Goal: Task Accomplishment & Management: Manage account settings

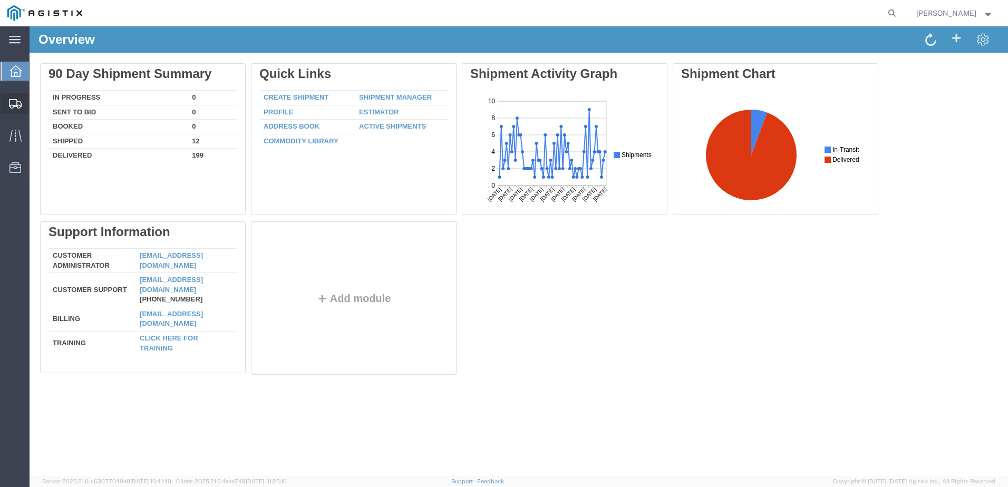
click at [0, 0] on span "Create from Template" at bounding box center [0, 0] width 0 height 0
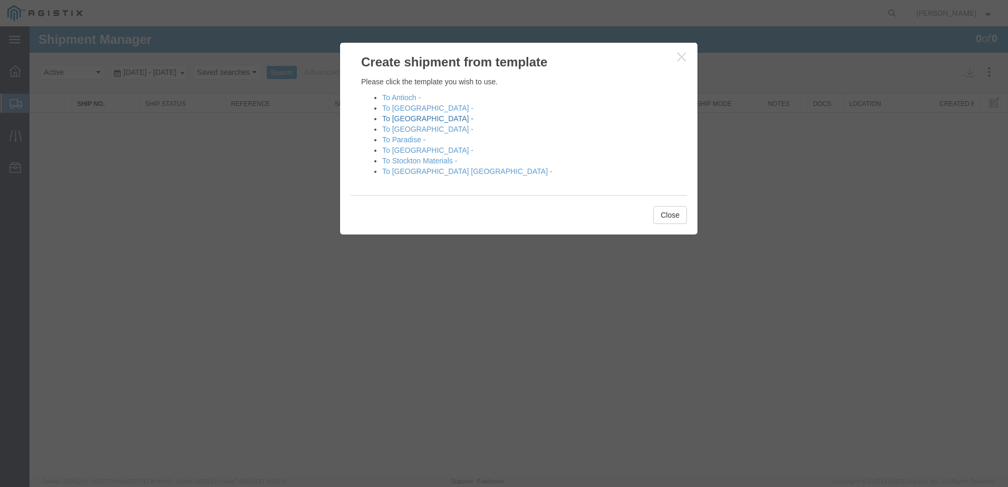
click at [407, 119] on link "To [GEOGRAPHIC_DATA] -" at bounding box center [427, 118] width 91 height 8
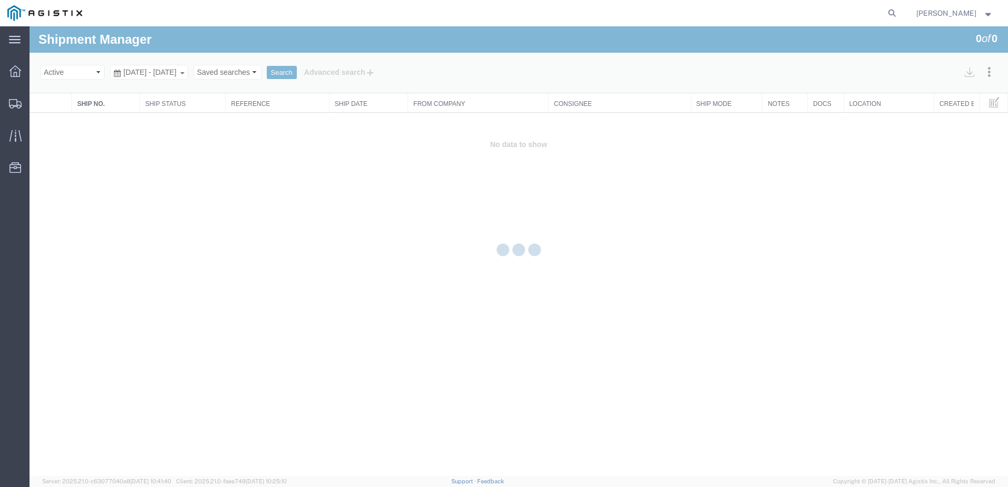
select select "PURCHORD"
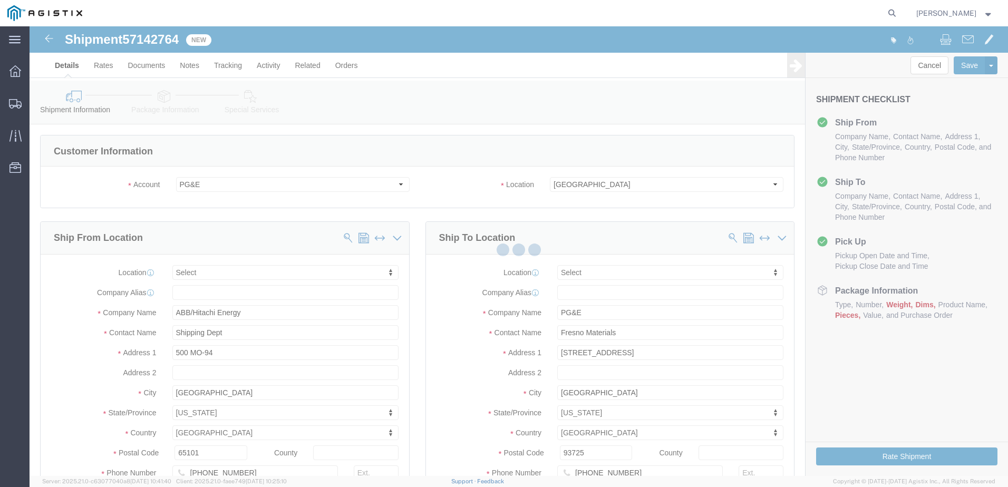
select select
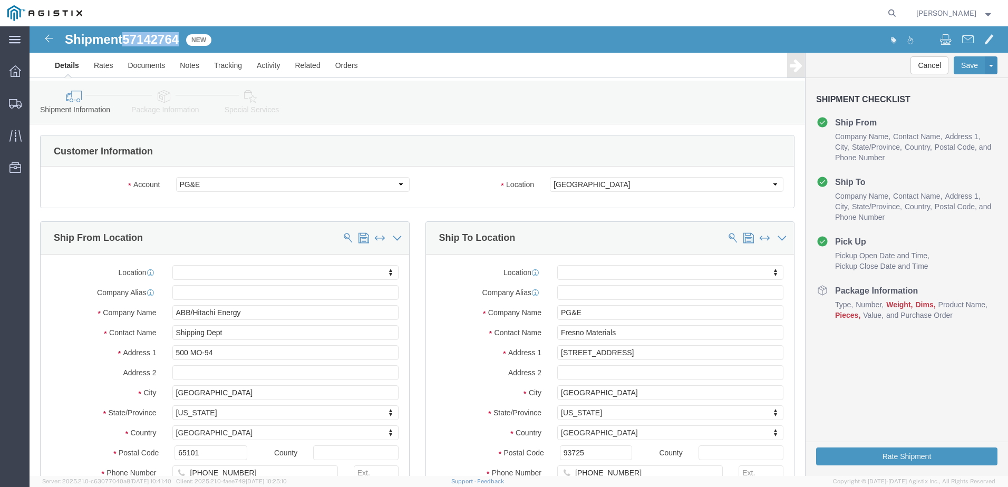
drag, startPoint x: 97, startPoint y: 13, endPoint x: 151, endPoint y: 13, distance: 53.7
click span "57142764"
copy span "57142764"
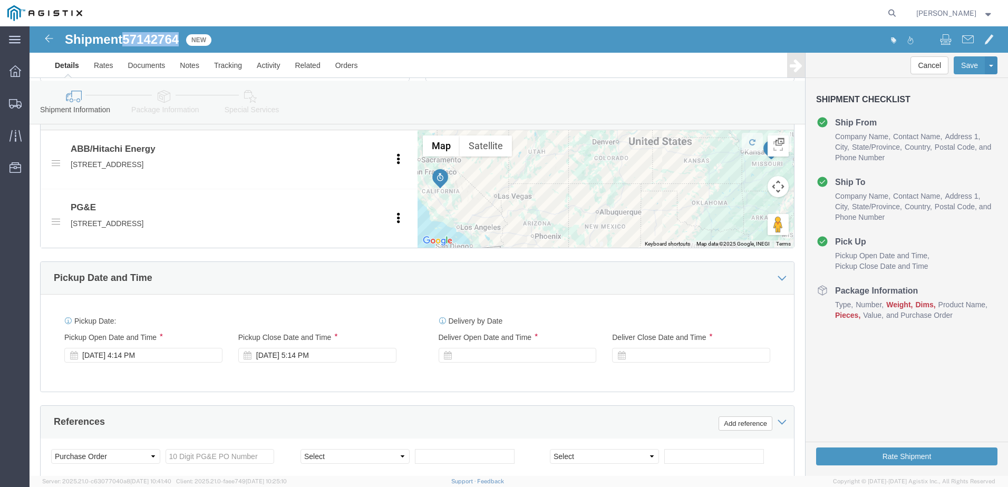
click div
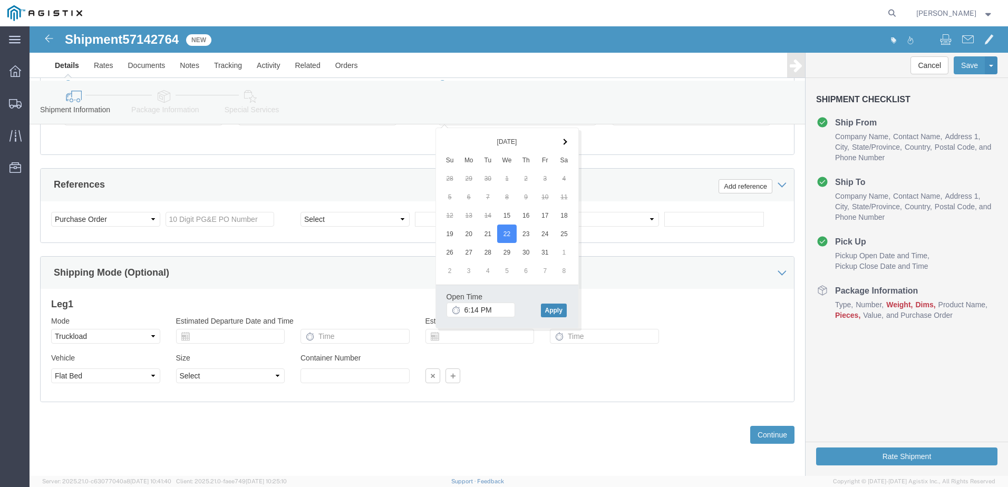
drag, startPoint x: 515, startPoint y: 284, endPoint x: 574, endPoint y: 269, distance: 60.2
click button "Apply"
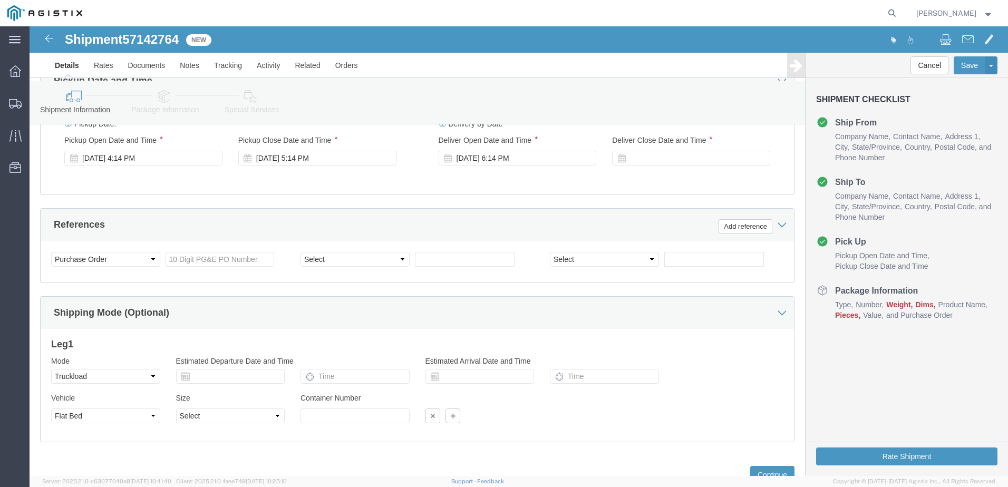
scroll to position [606, 0]
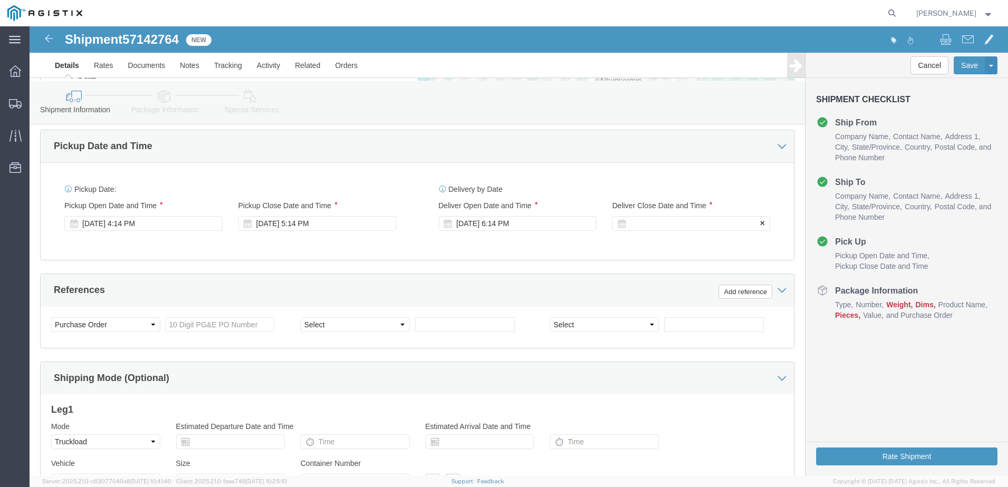
click div
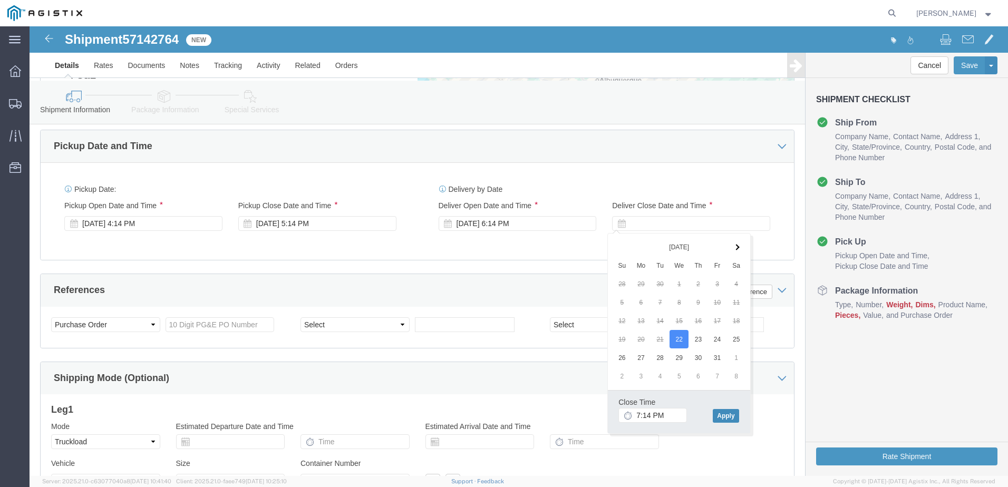
click button "Apply"
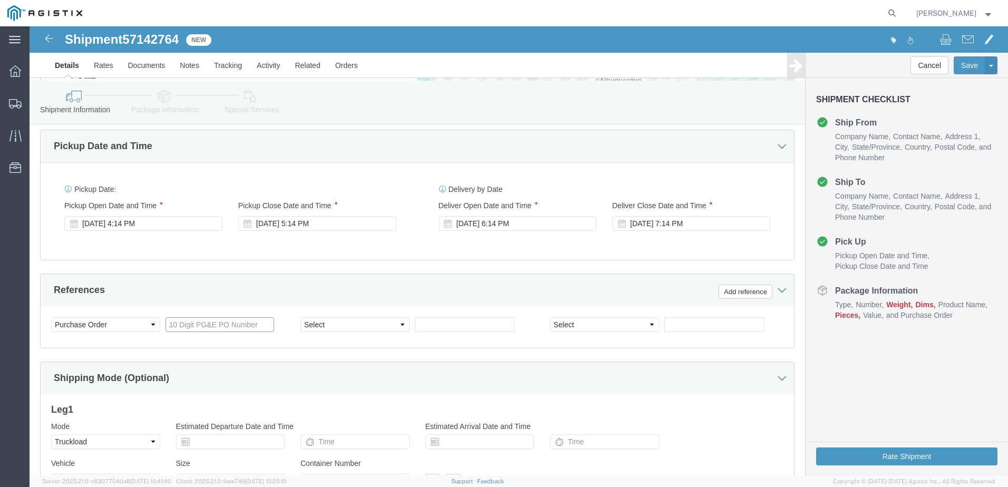
click input "text"
type input "3501408566"
drag, startPoint x: 343, startPoint y: 296, endPoint x: 338, endPoint y: 293, distance: 5.4
click select "Select Account Type Activity ID Airline Appointment Number ASN Batch Request # …"
select select "BOL"
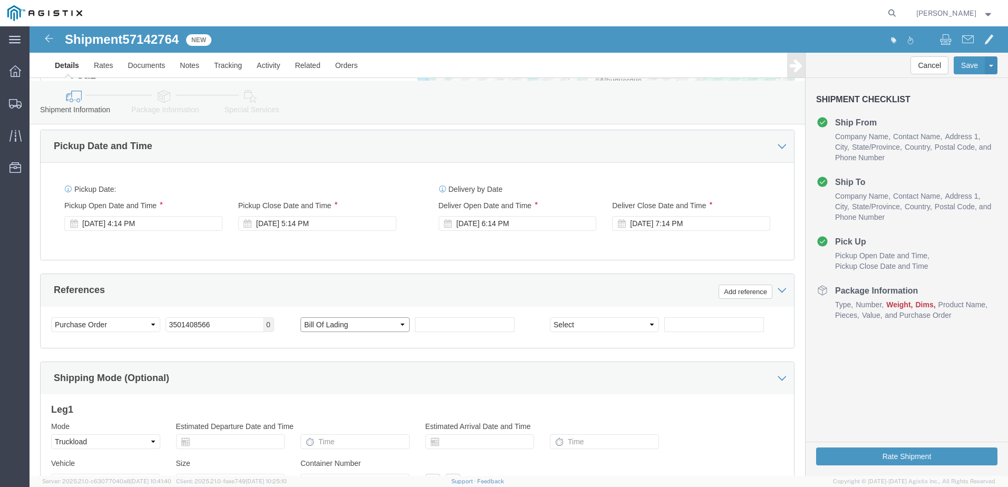
click select "Select Account Type Activity ID Airline Appointment Number ASN Batch Request # …"
click input "text"
type input "j"
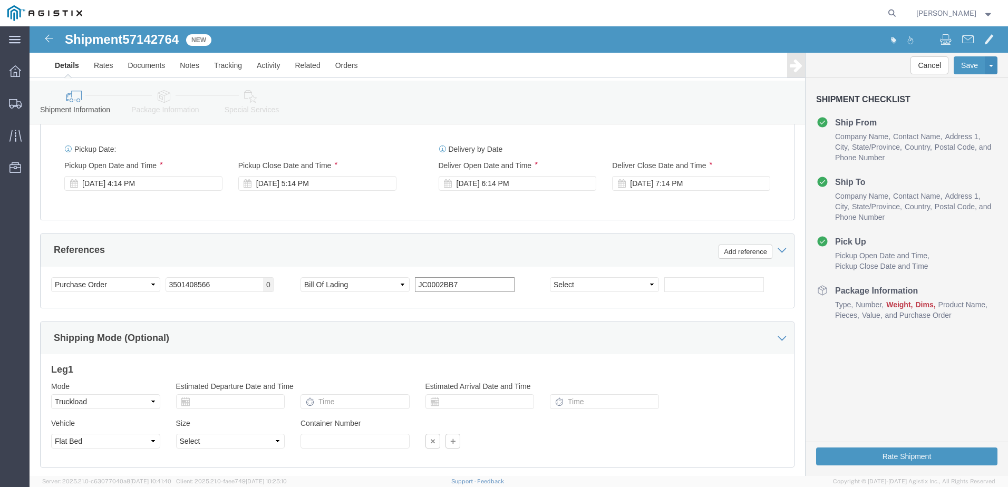
scroll to position [711, 0]
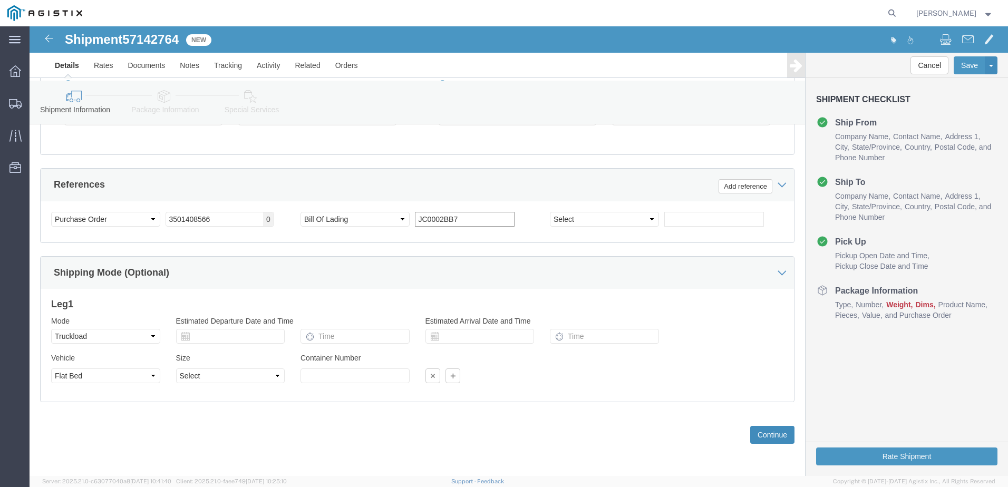
type input "JC0002BB7"
drag, startPoint x: 732, startPoint y: 400, endPoint x: 689, endPoint y: 384, distance: 46.2
click button "Continue"
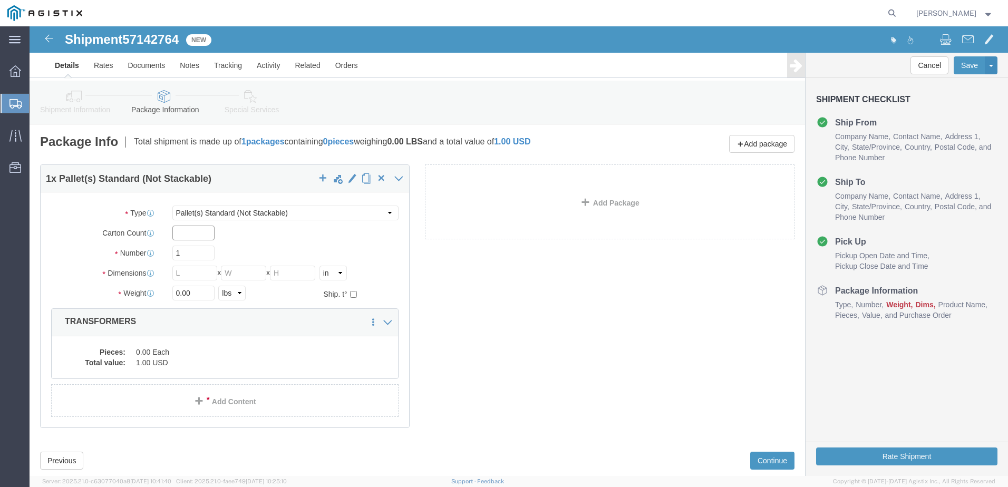
click input "text"
type input "1"
type input "13"
type input "520"
type input "72"
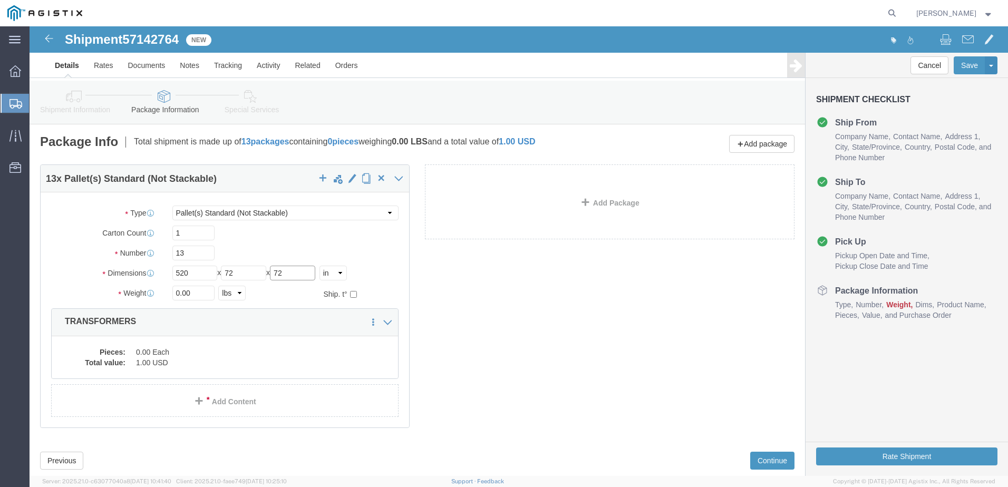
type input "72"
type input "29440.00"
click dd "1.00 USD"
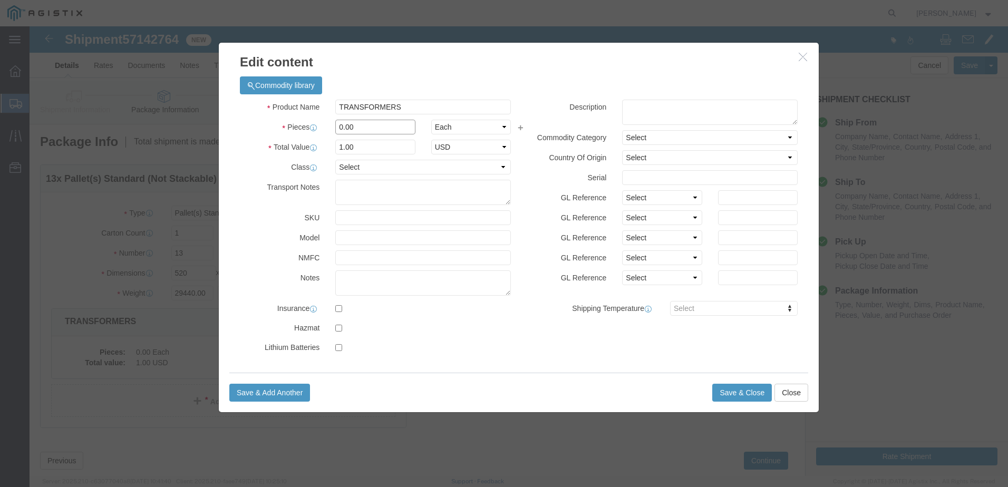
click div "Pieces 0.00 Select Bag Barrels 100Board Feet Bottle Box Blister Pack Carats Can…"
type input "13"
click button "Save & Close"
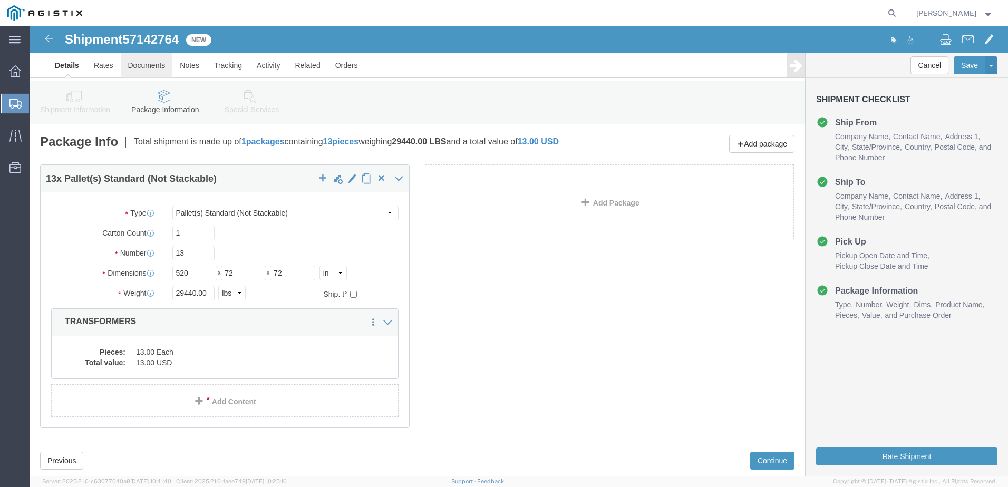
click link "Documents"
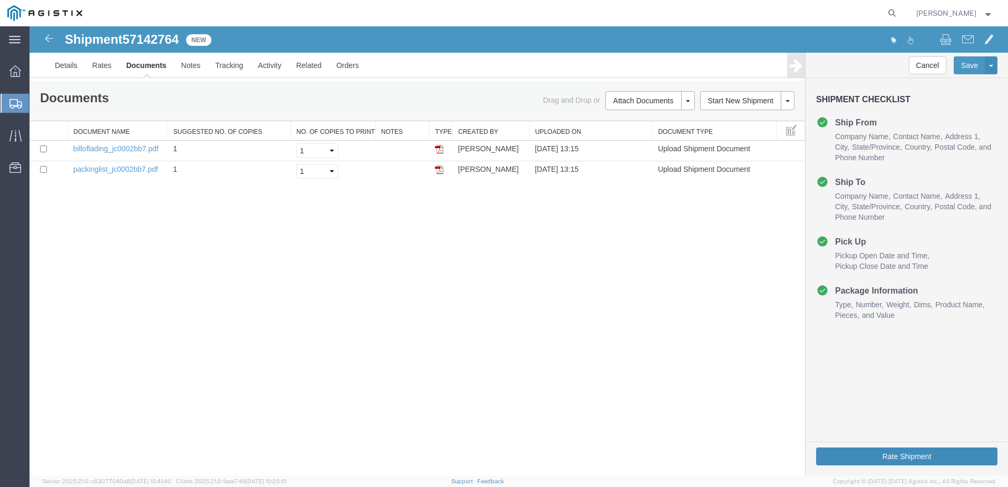
click at [896, 453] on button "Rate Shipment" at bounding box center [906, 456] width 181 height 18
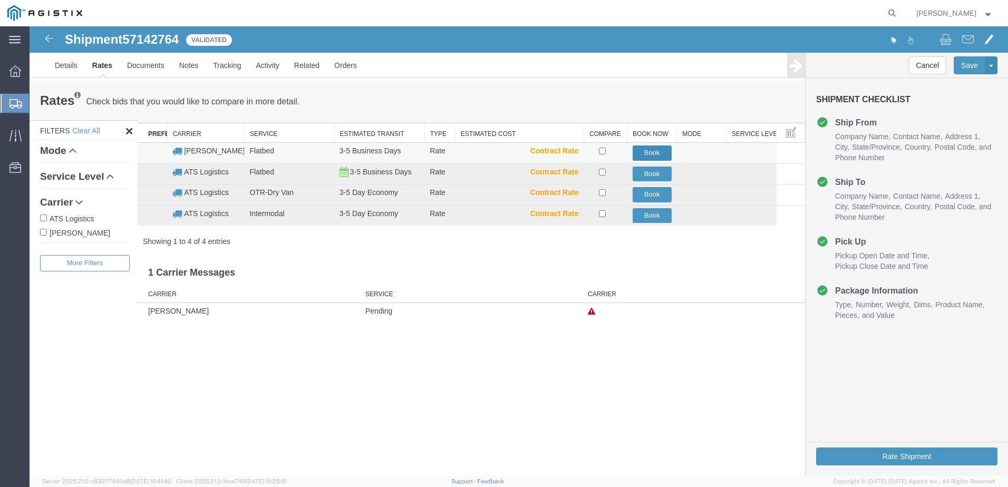
click at [653, 153] on button "Book" at bounding box center [651, 152] width 39 height 15
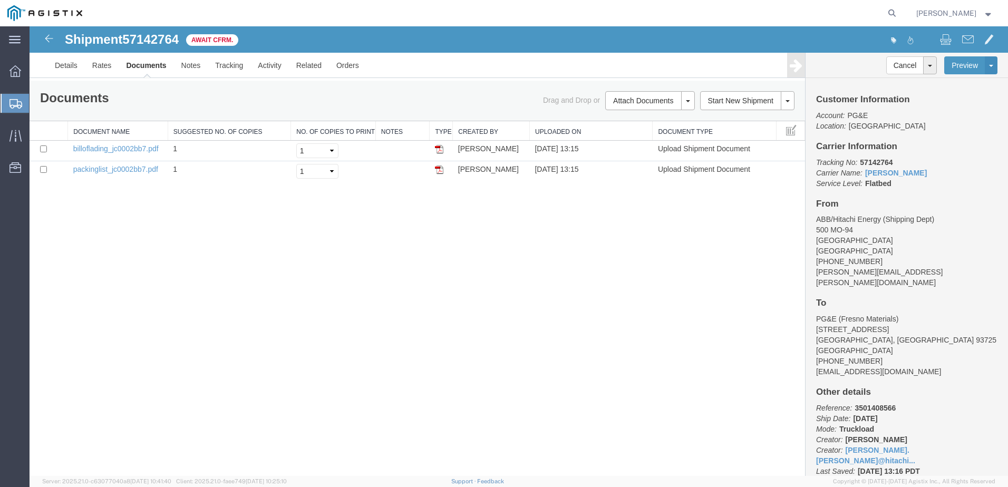
click at [0, 0] on span "Create from Template" at bounding box center [0, 0] width 0 height 0
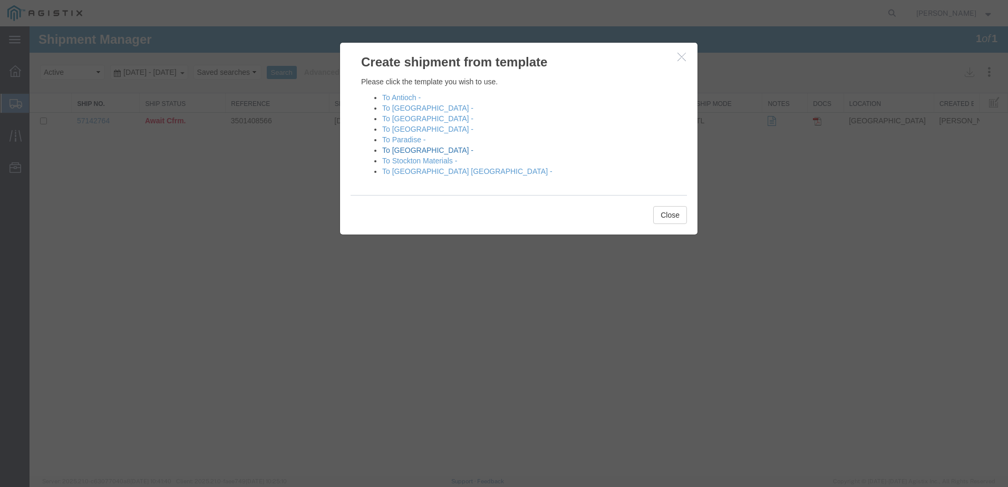
click at [415, 152] on link "To [GEOGRAPHIC_DATA] -" at bounding box center [427, 150] width 91 height 8
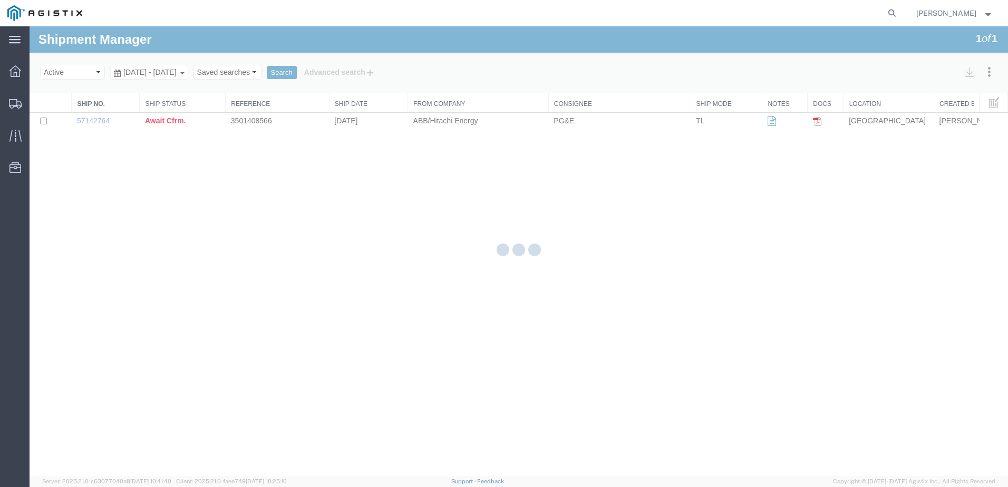
select select "PURCHORD"
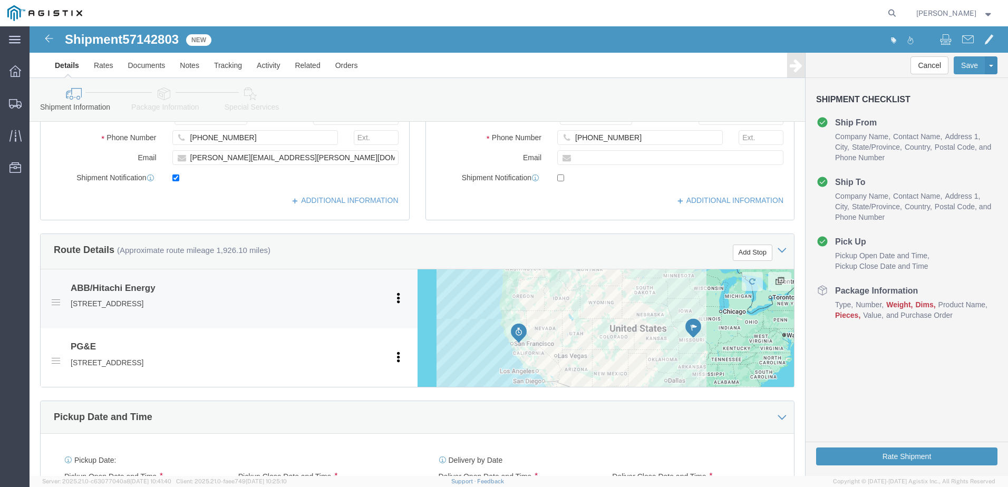
scroll to position [369, 0]
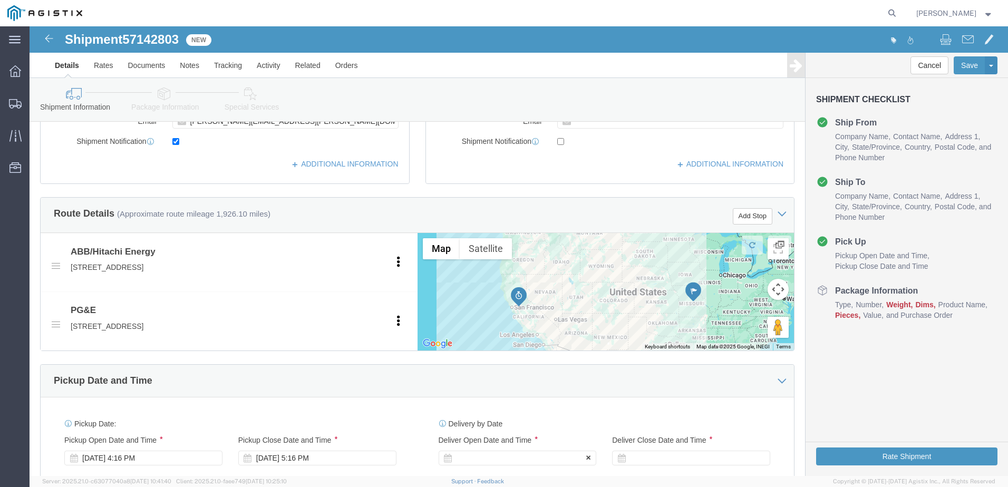
click div
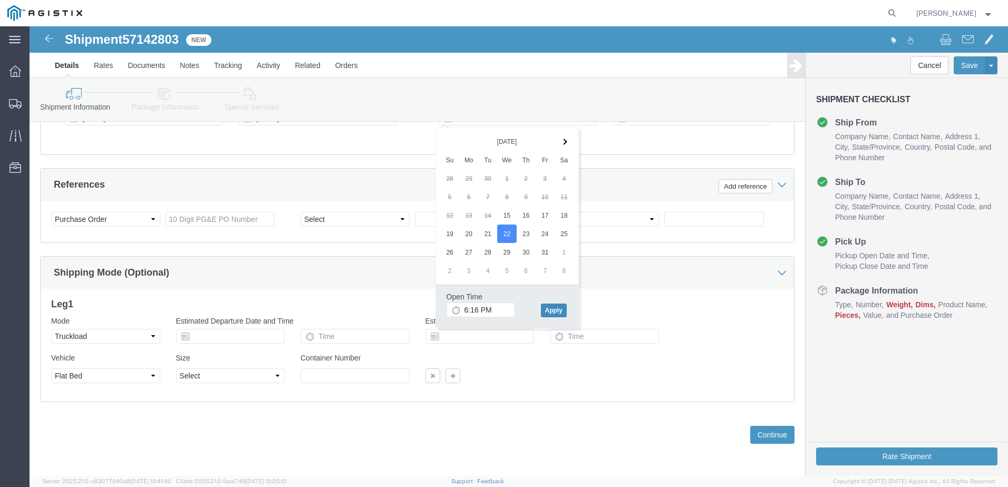
click button "Apply"
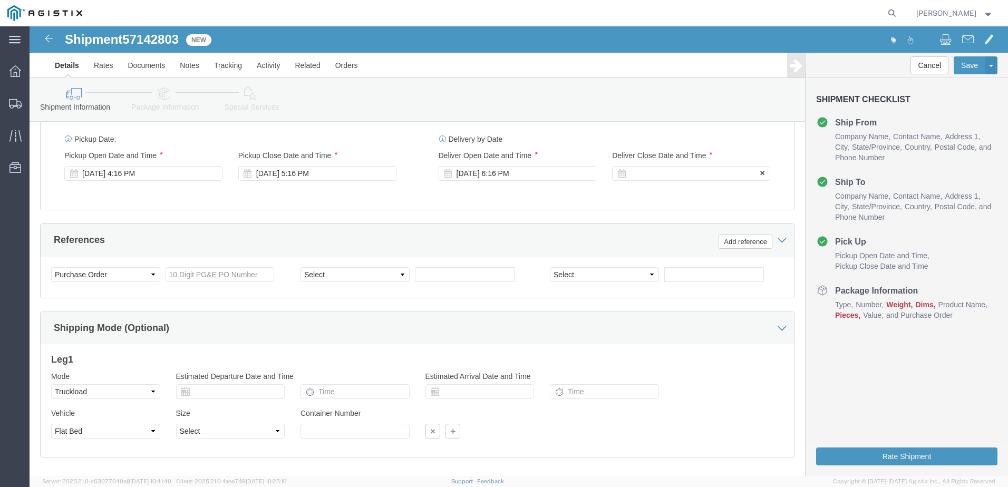
scroll to position [603, 0]
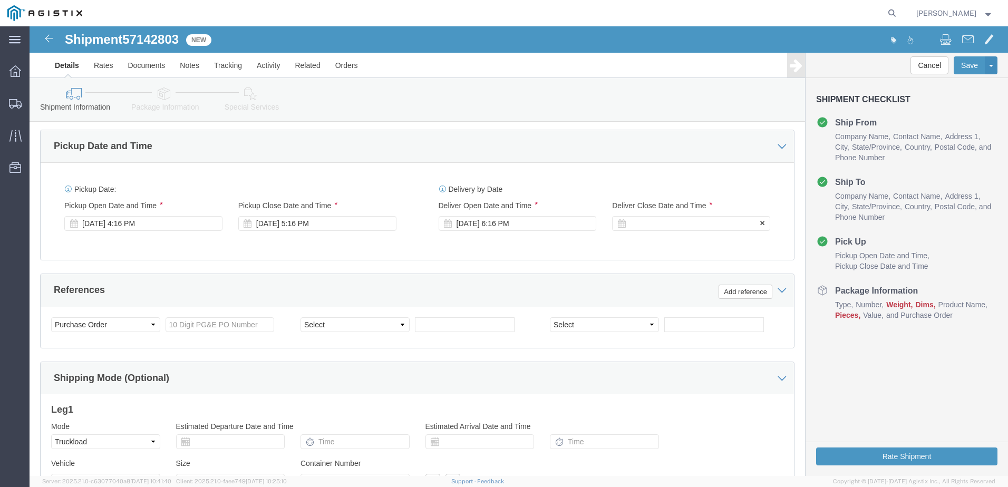
click div
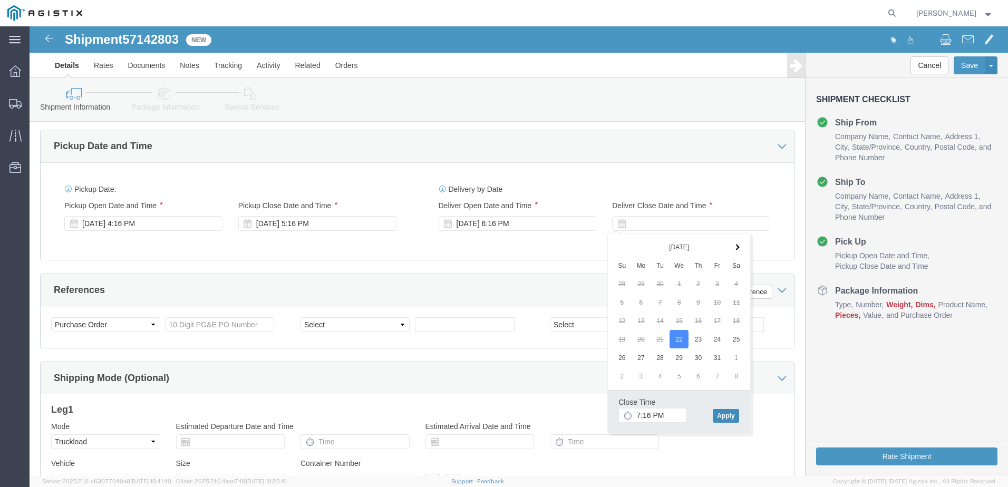
click button "Apply"
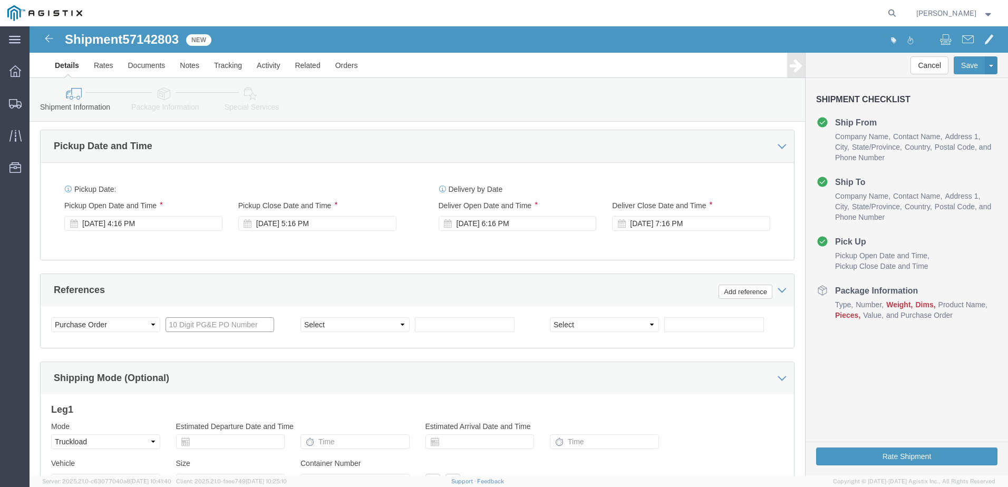
click input "text"
type input "3501417214"
click select "Select Account Type Activity ID Airline Appointment Number ASN Batch Request # …"
select select "BOL"
click select "Select Account Type Activity ID Airline Appointment Number ASN Batch Request # …"
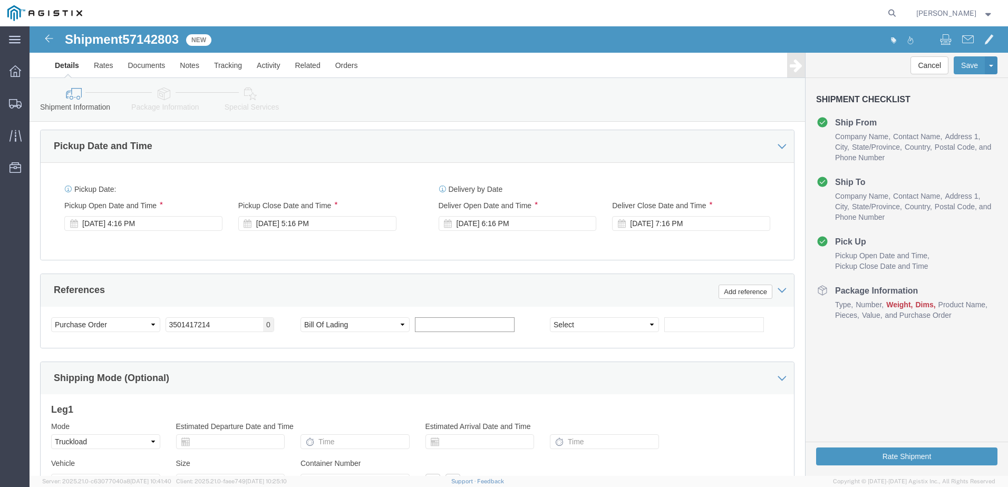
click input "text"
type input "j"
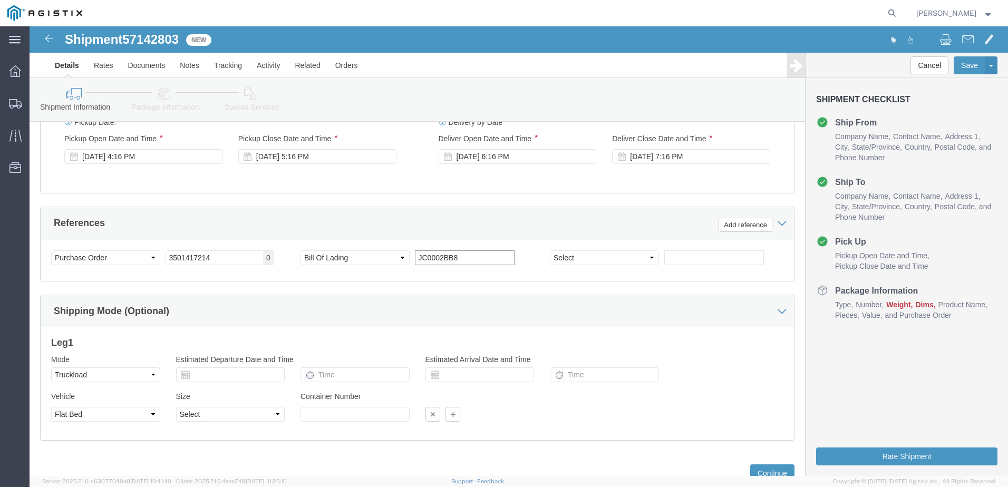
scroll to position [709, 0]
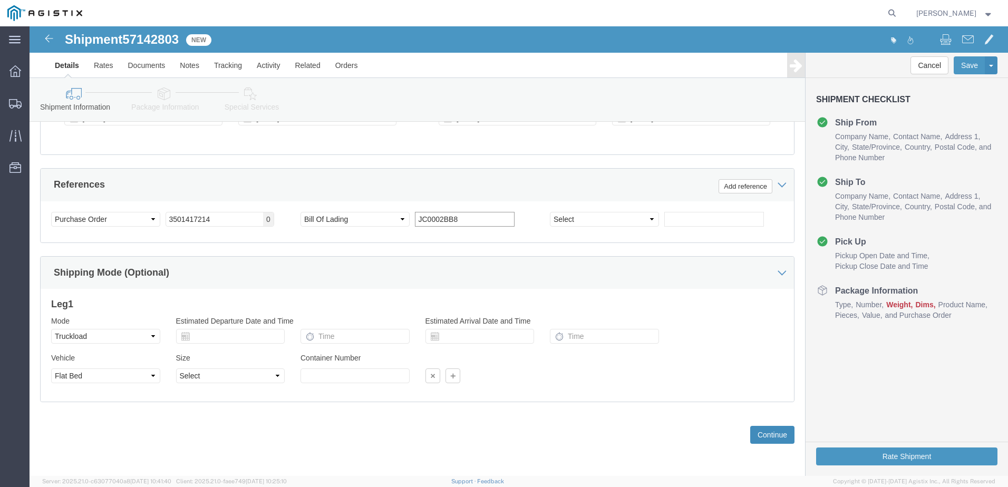
type input "JC0002BB8"
click button "Continue"
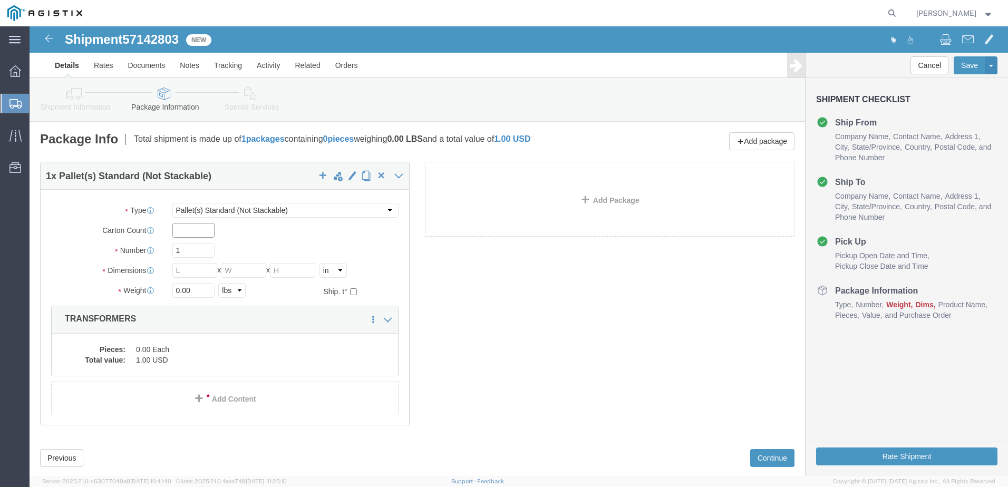
click input "text"
type input "1"
type input "20"
type input "390"
type input "72"
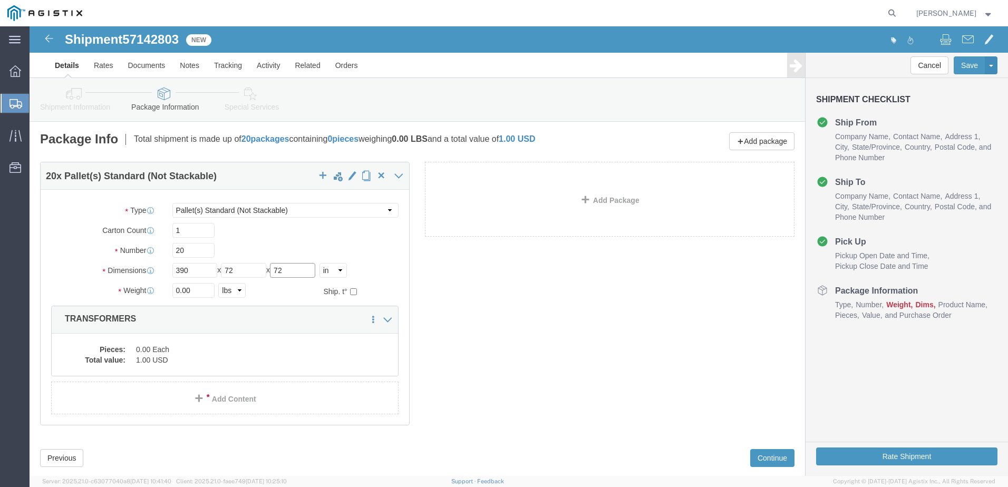
type input "72"
type input "28020.00"
click dd "1.00 USD"
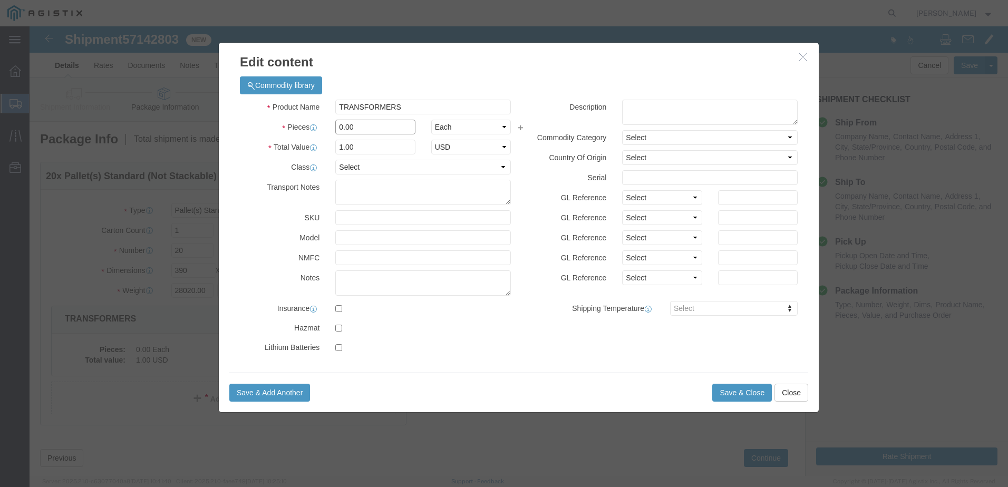
drag, startPoint x: 336, startPoint y: 101, endPoint x: 224, endPoint y: 113, distance: 112.3
click div "Product Name TRANSFORMERS Pieces 0.00 Select Bag Barrels 100Board Feet Bottle B…"
type input "390"
drag, startPoint x: 365, startPoint y: 97, endPoint x: 203, endPoint y: 100, distance: 162.3
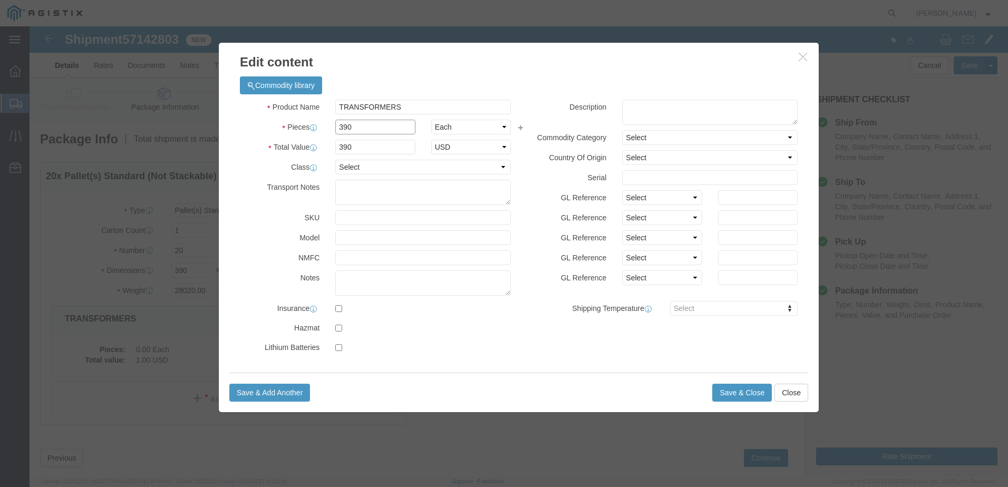
click div "Pieces 390 Select Bag Barrels 100Board Feet Bottle Box Blister Pack Carats Can …"
type input "20"
click button "Save & Close"
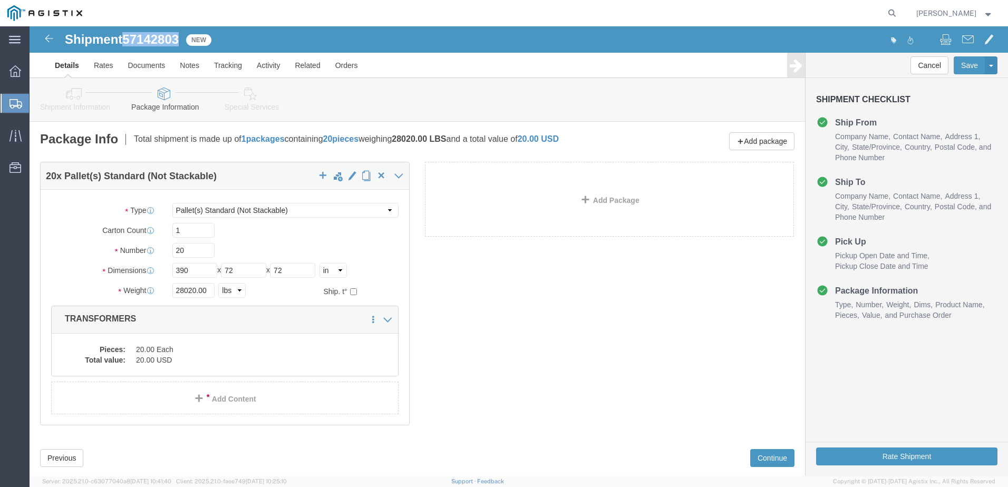
drag, startPoint x: 96, startPoint y: 11, endPoint x: 150, endPoint y: 11, distance: 53.8
click span "57142803"
copy span "57142803"
drag, startPoint x: 122, startPoint y: 38, endPoint x: 171, endPoint y: 53, distance: 50.7
click link "Documents"
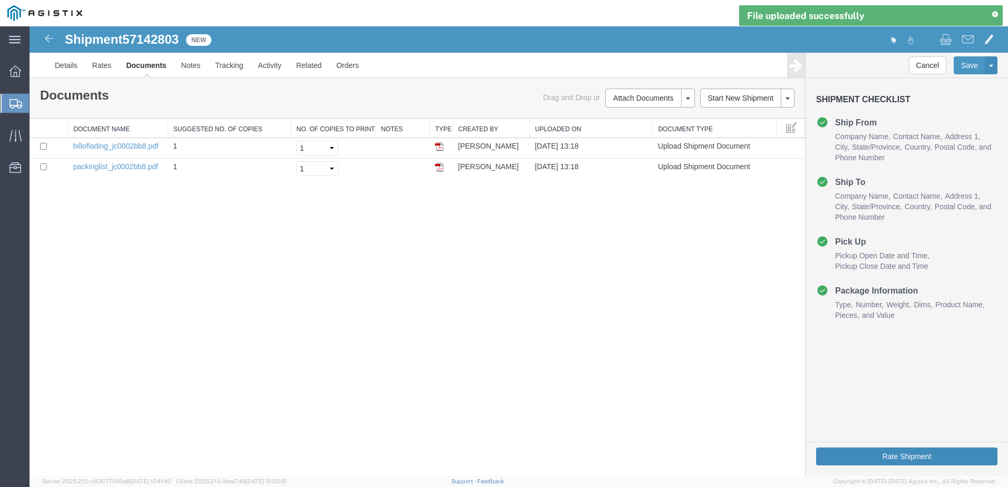
click at [894, 457] on button "Rate Shipment" at bounding box center [906, 456] width 181 height 18
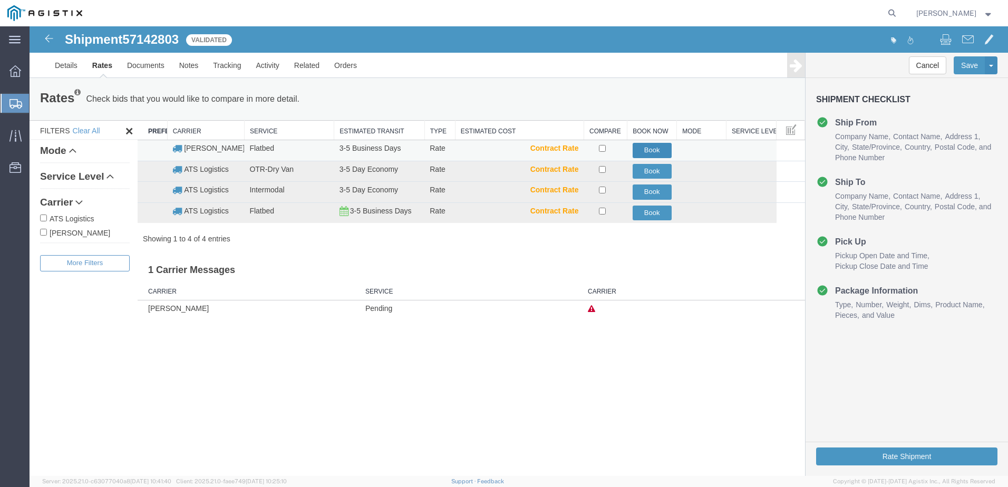
click at [653, 148] on button "Book" at bounding box center [651, 150] width 39 height 15
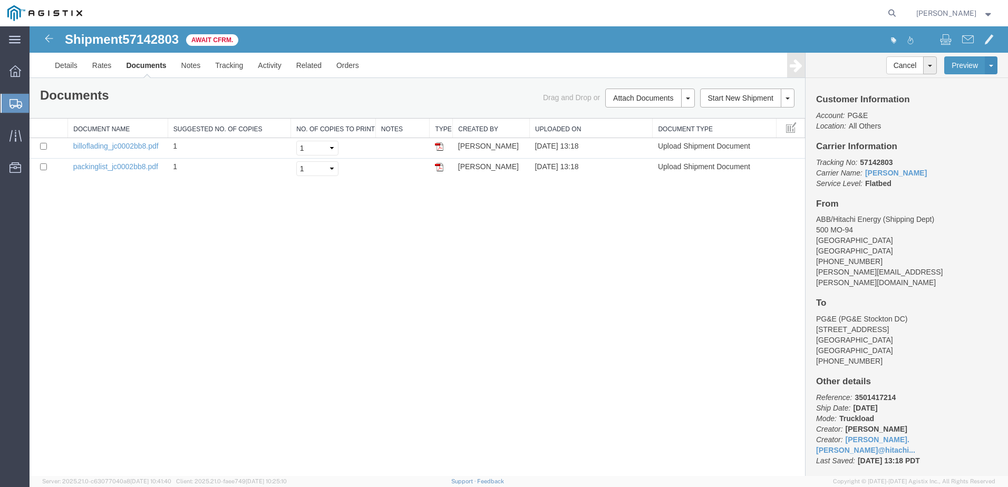
click at [0, 0] on span "Create from Template" at bounding box center [0, 0] width 0 height 0
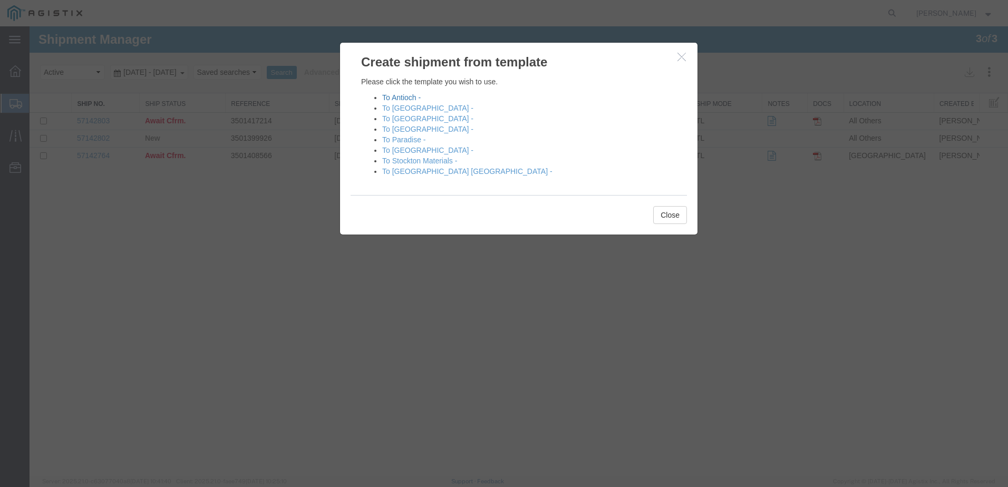
click at [400, 97] on link "To Antioch -" at bounding box center [401, 97] width 38 height 8
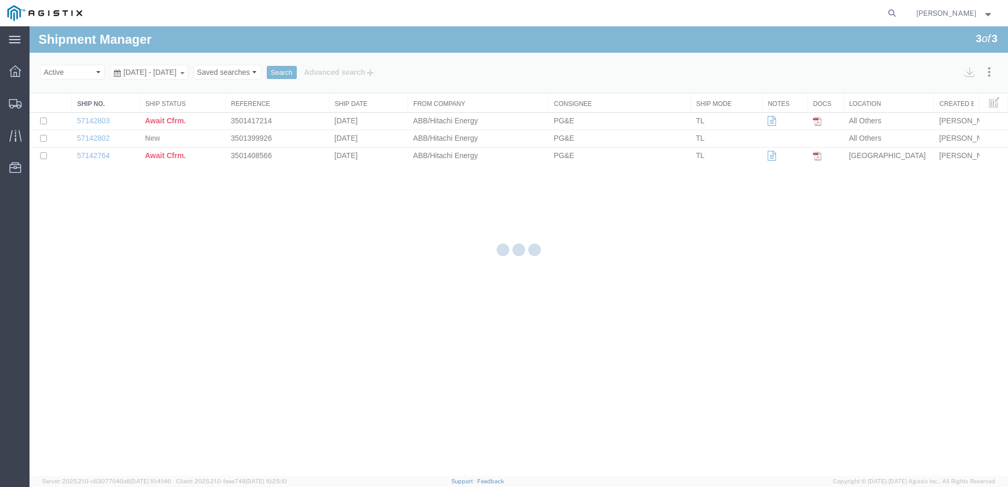
select select "PURCHORD"
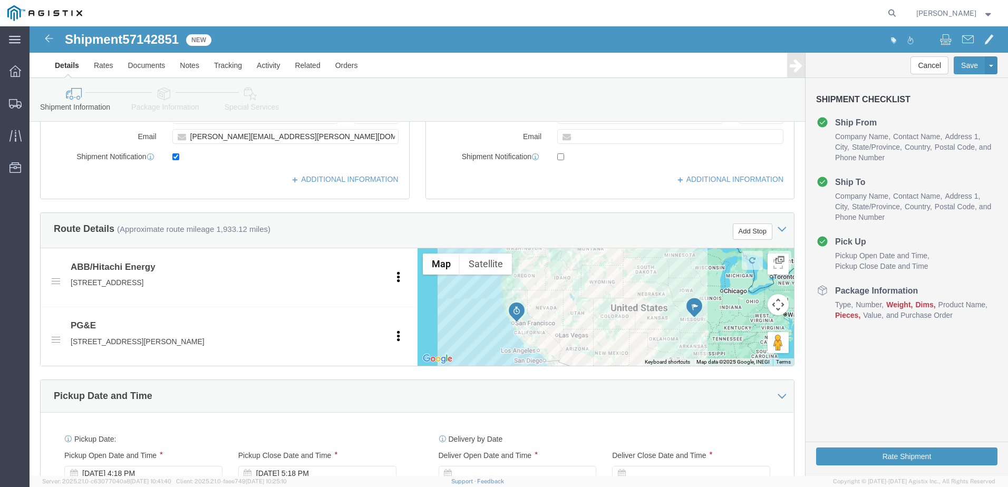
scroll to position [369, 0]
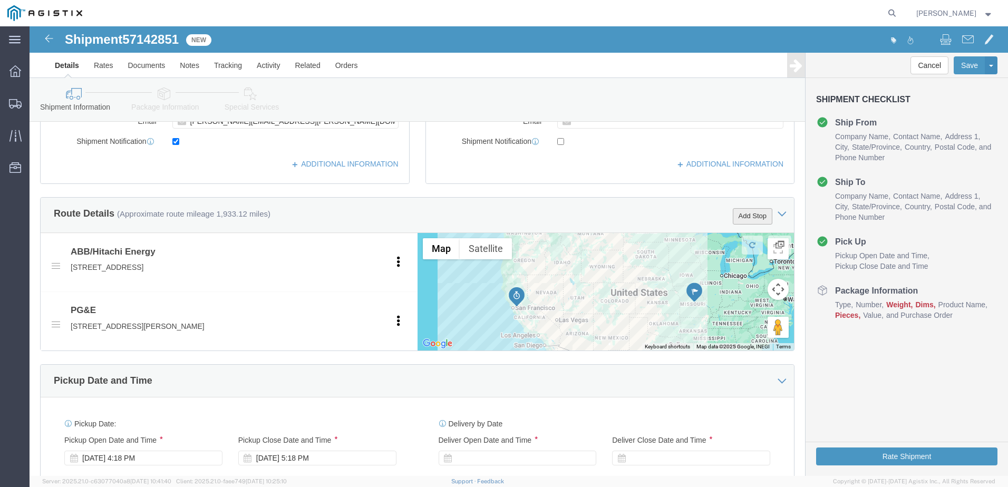
click button "Add Stop"
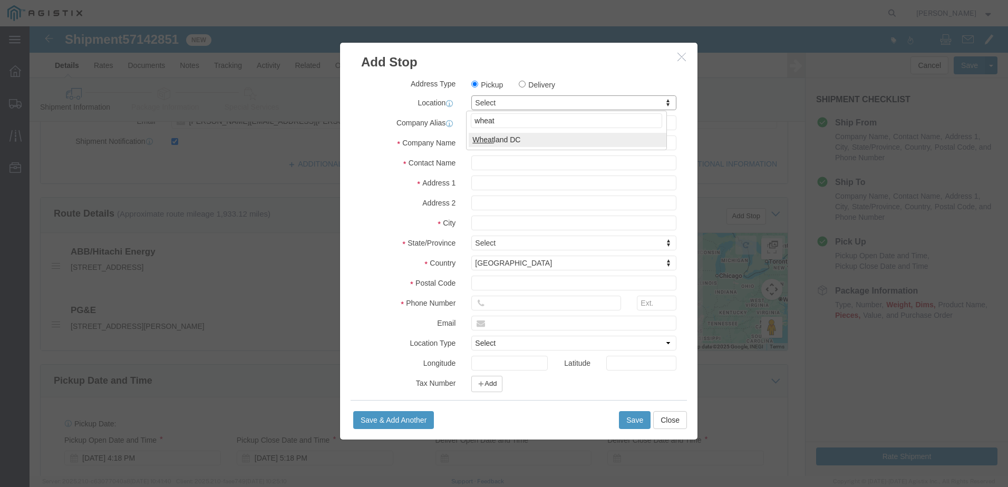
type input "wheat"
select select "19996"
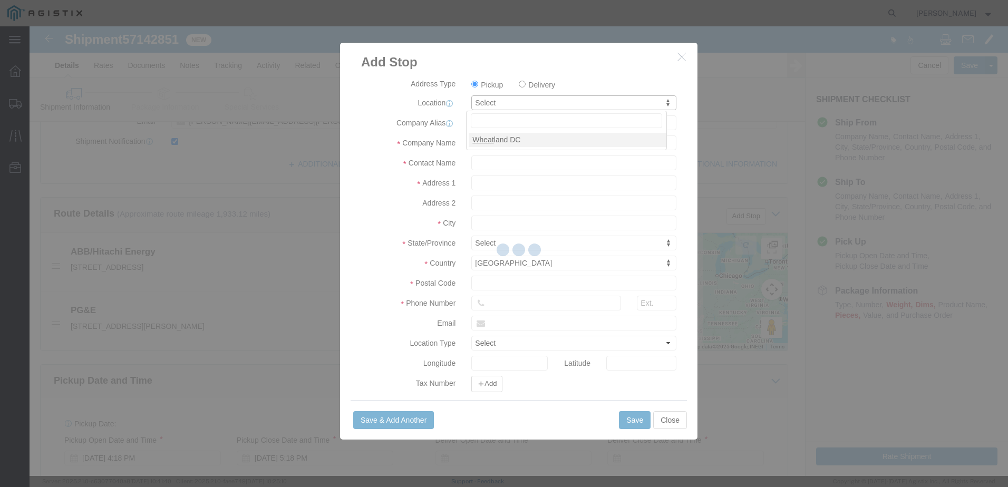
type input "PG&E"
type input "[STREET_ADDRESS]"
type input "Wheatland"
type input "95692"
select select "CA"
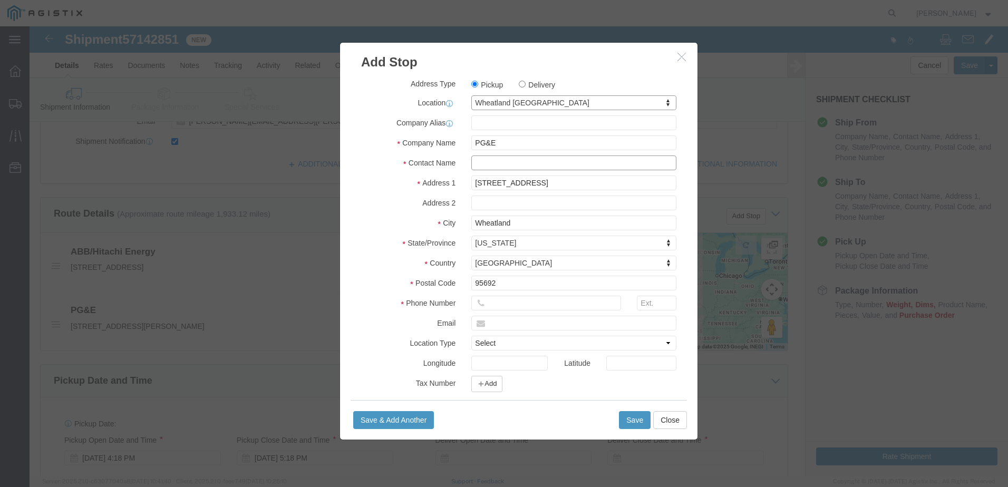
click input "text"
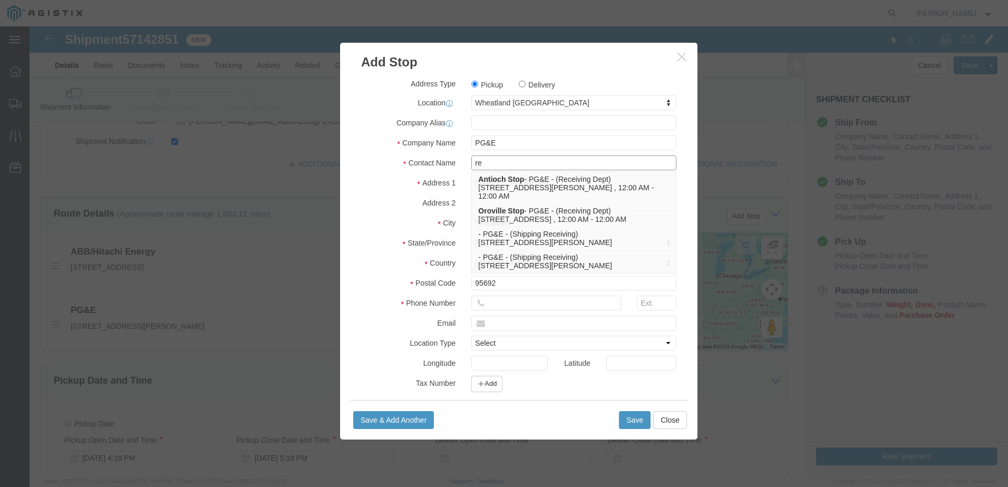
type input "r"
type input "Receiving"
click input "text"
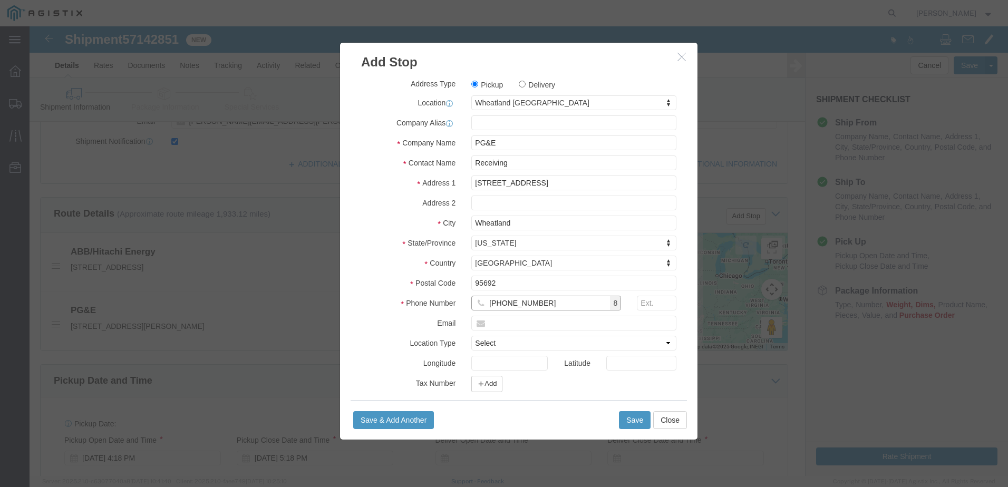
type input "[PHONE_NUMBER]"
click button "Save"
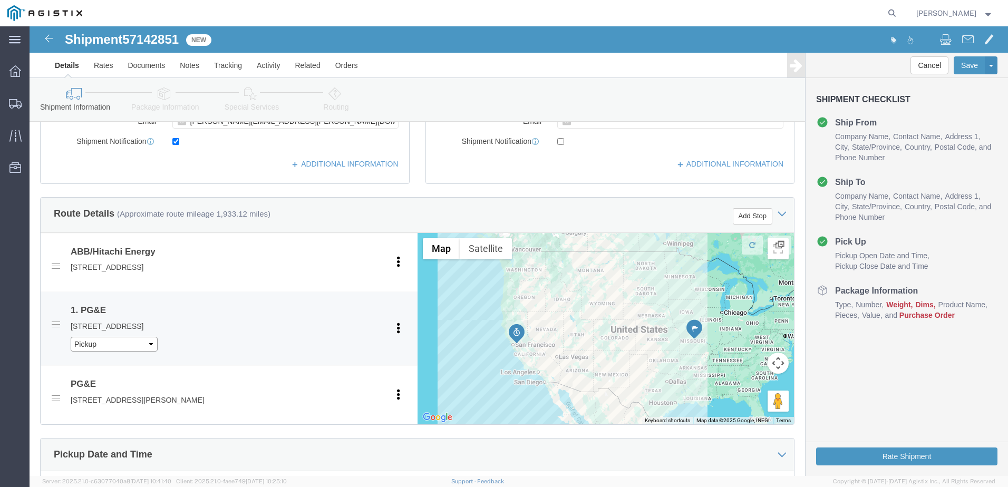
drag, startPoint x: 54, startPoint y: 319, endPoint x: 61, endPoint y: 318, distance: 7.0
click select "Pickup Delivery"
select select "D"
click select "Pickup Delivery"
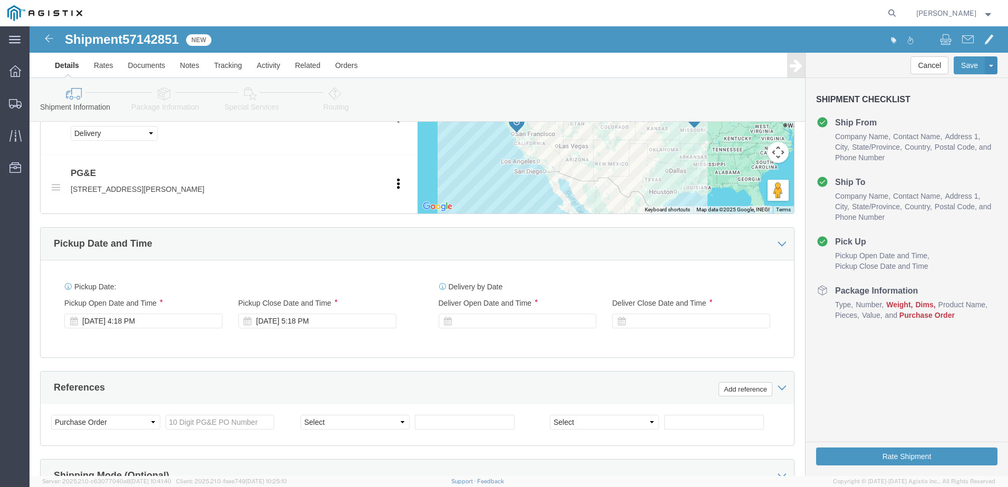
drag, startPoint x: 465, startPoint y: 298, endPoint x: 465, endPoint y: 286, distance: 12.1
click div
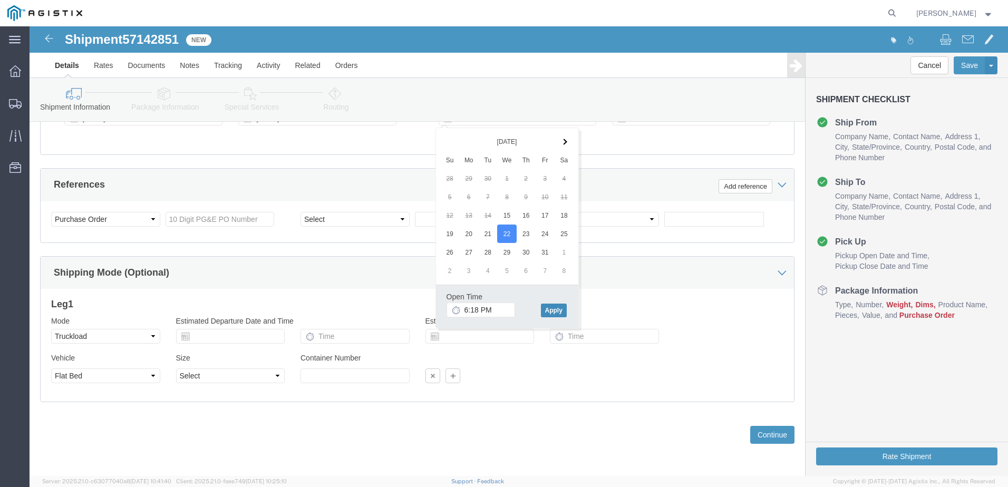
click button "Apply"
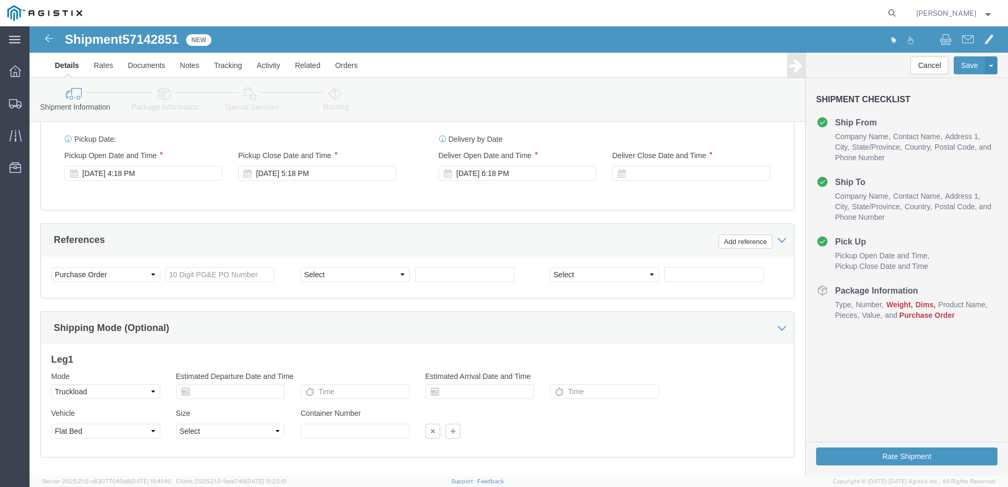
scroll to position [677, 0]
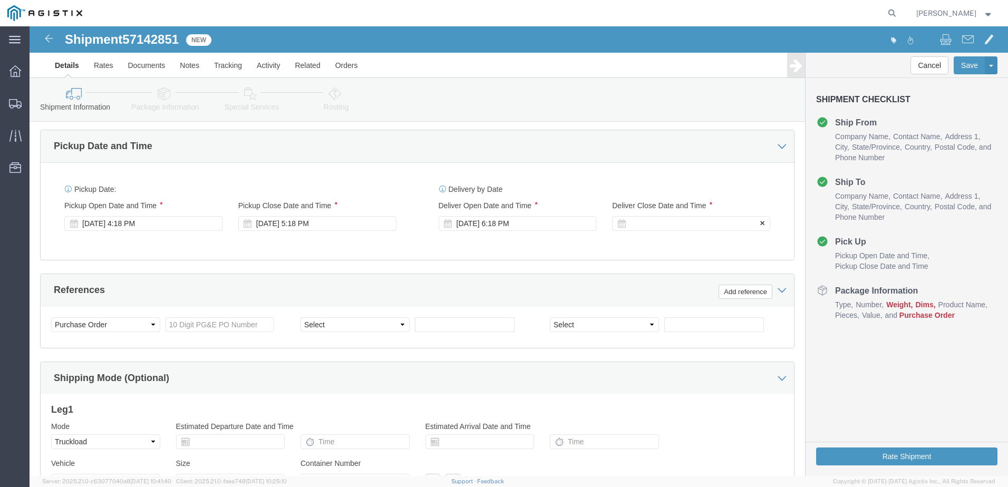
click div "Delivery Start Date Delivery Start Time Deliver Open Date and Time [DATE] 6:18 …"
click div
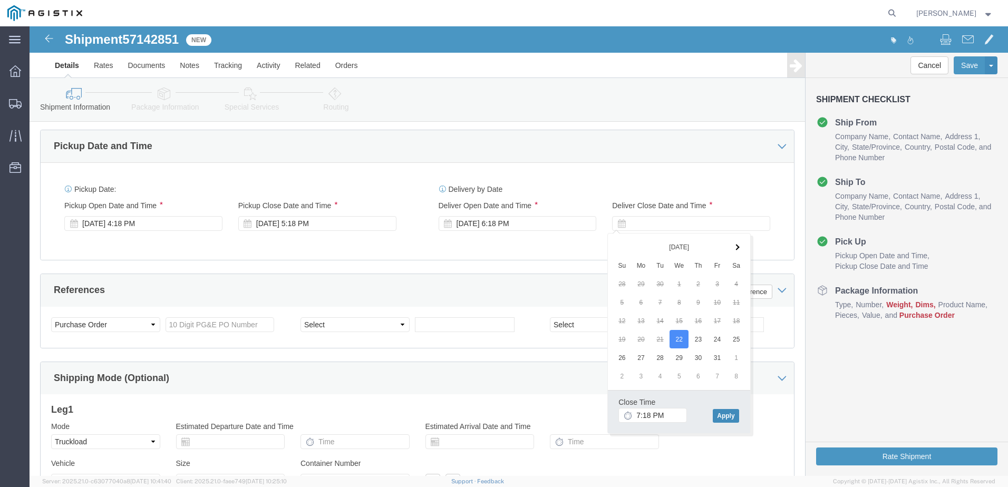
click button "Apply"
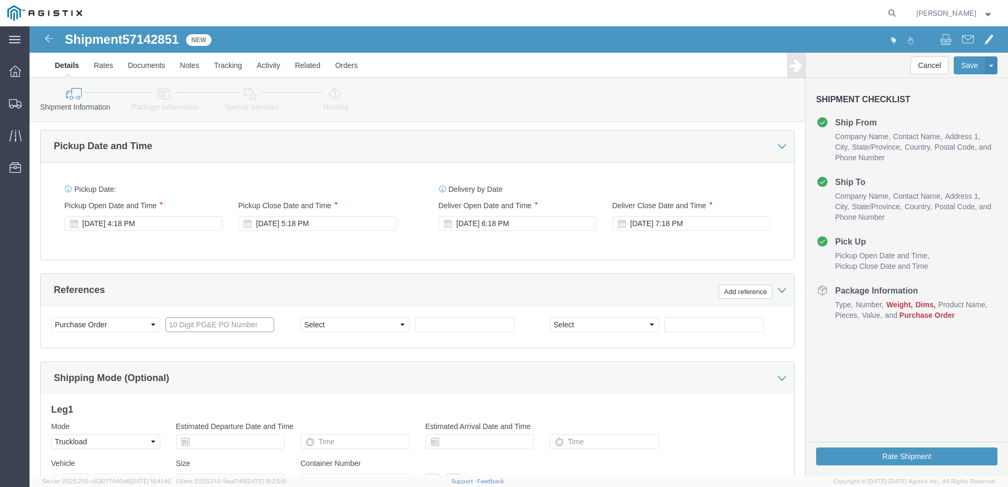
click input "text"
type input "3501417552"
click select "Select Account Type Activity ID Airline Appointment Number ASN Batch Request # …"
select select "BOL"
click select "Select Account Type Activity ID Airline Appointment Number ASN Batch Request # …"
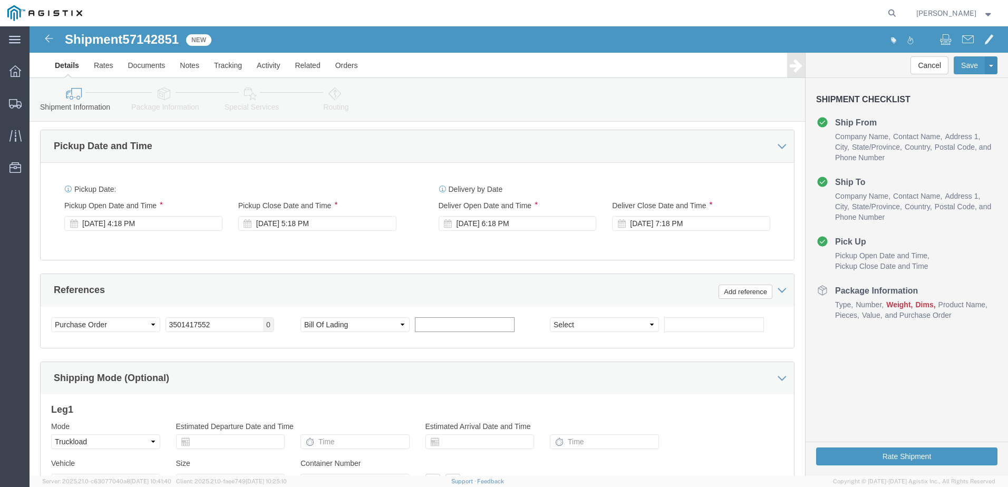
drag, startPoint x: 414, startPoint y: 303, endPoint x: 412, endPoint y: 283, distance: 20.1
click input "text"
type input "j"
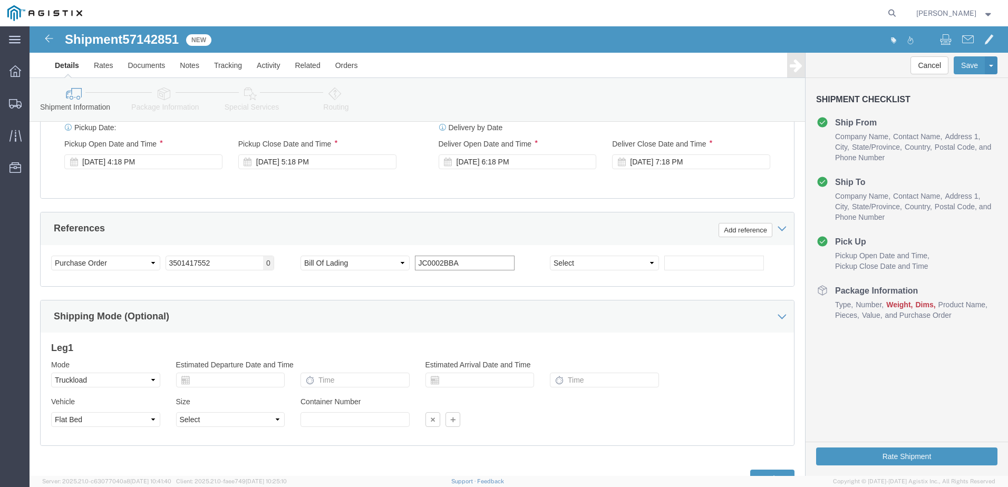
scroll to position [783, 0]
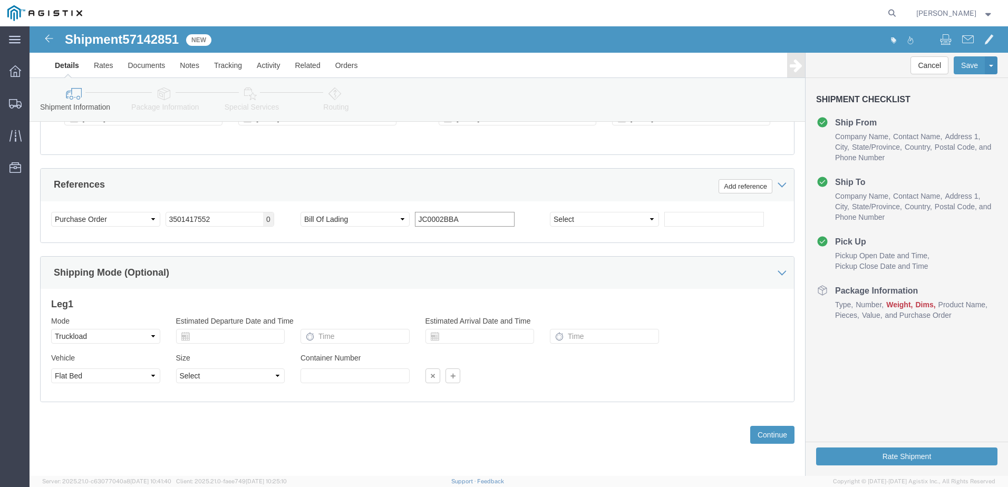
type input "JC0002BBA"
click button "Continue"
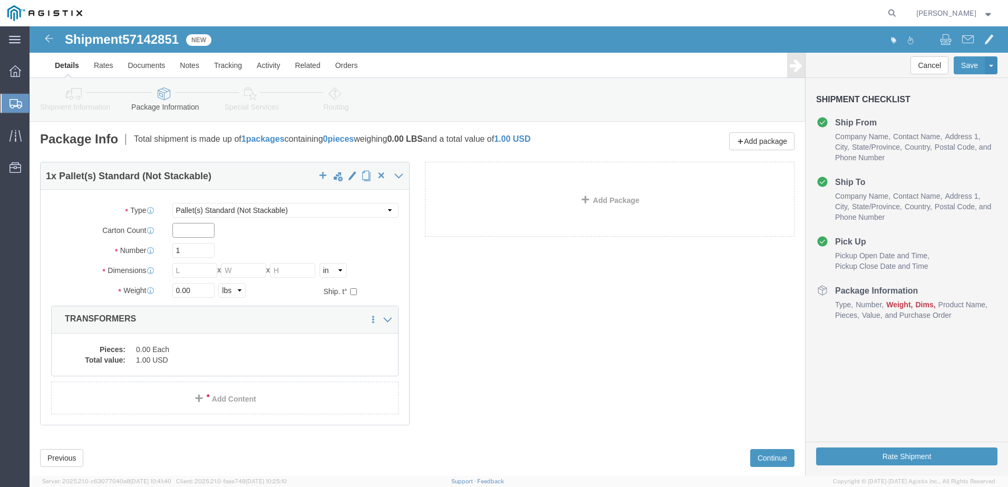
click input "text"
drag, startPoint x: 139, startPoint y: 203, endPoint x: 107, endPoint y: 229, distance: 40.8
click div "5"
type input "1"
type input "5"
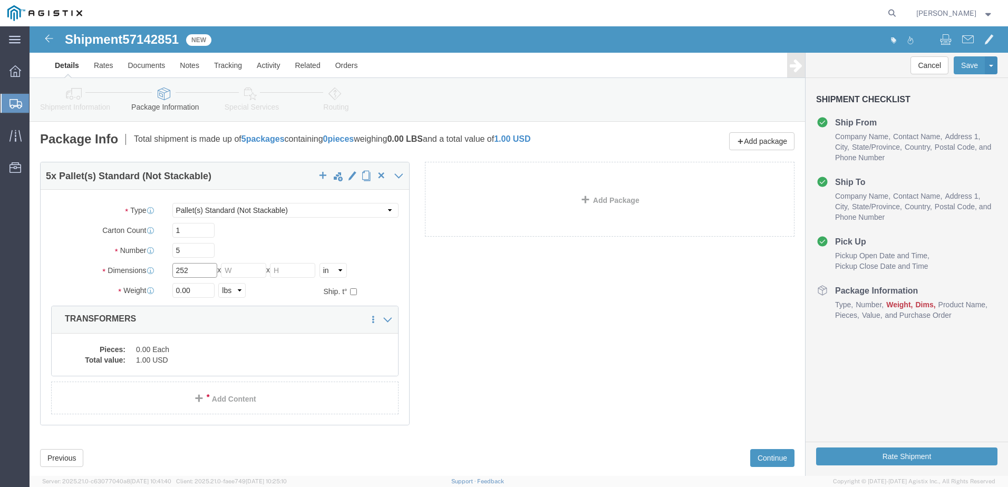
type input "252"
type input "72"
type input "12640.00"
click dd "1.00 USD"
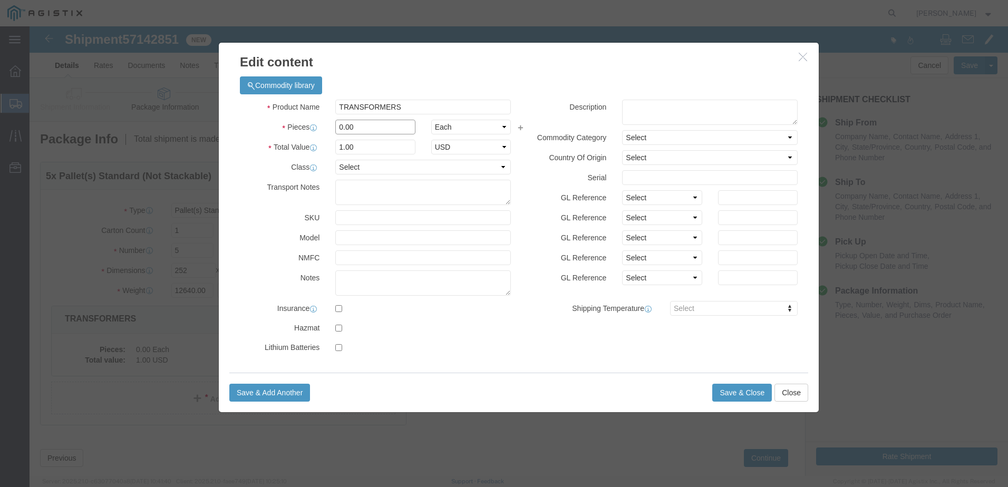
click div "Pieces 0.00 Select Bag Barrels 100Board Feet Bottle Box Blister Pack Carats Can…"
type input "5"
click button "Save & Close"
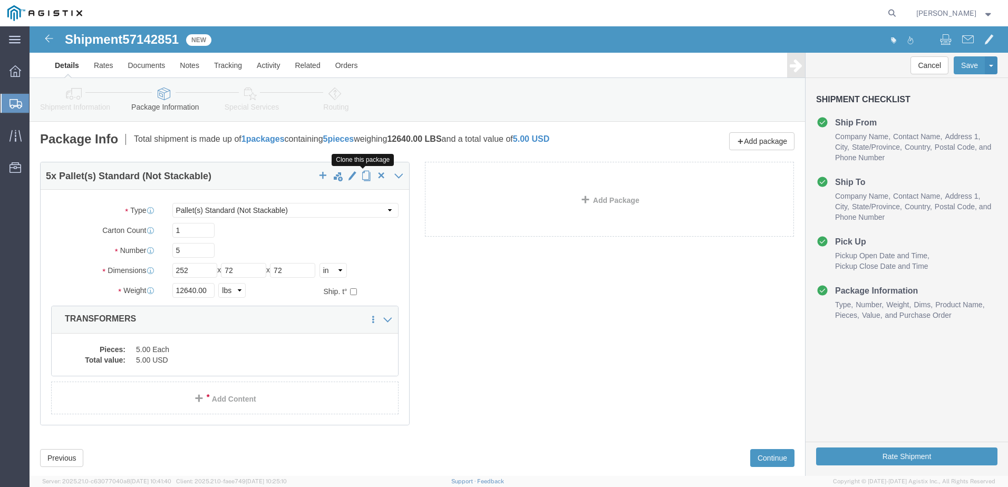
click span "button"
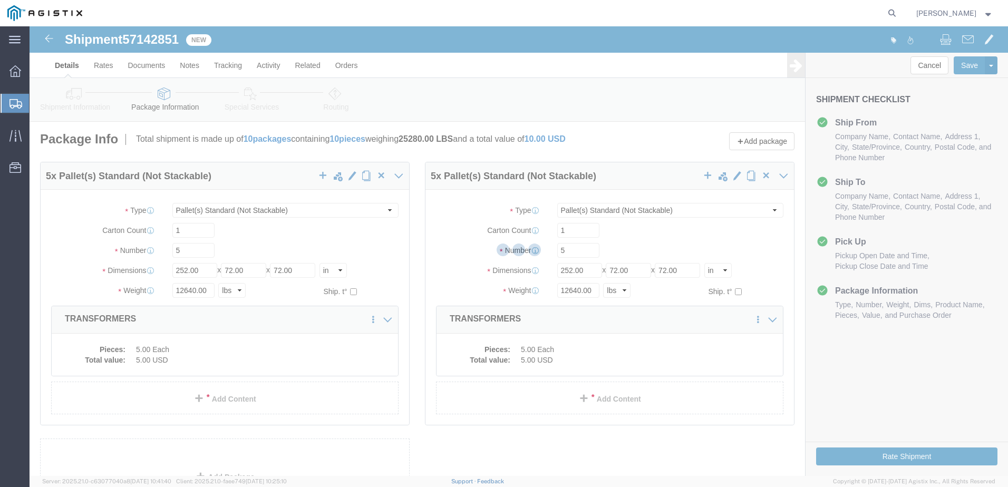
select select "PSNS"
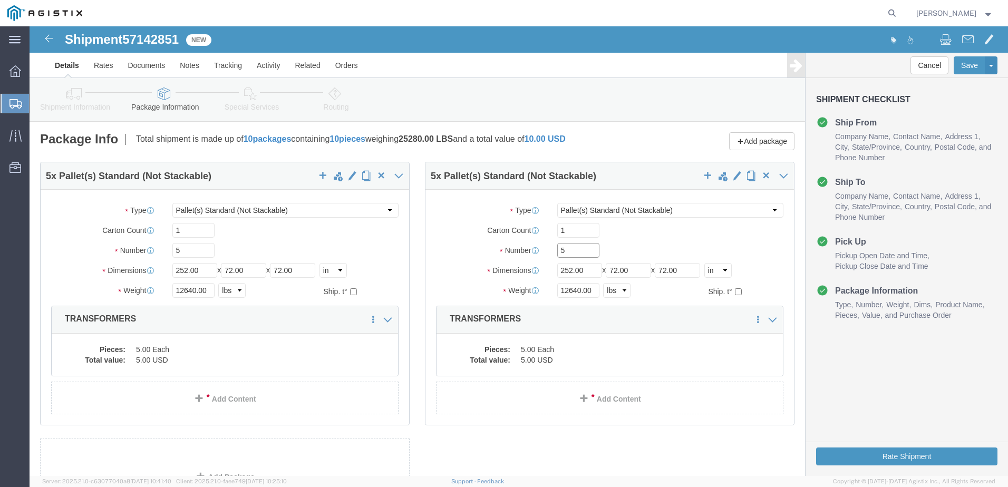
drag, startPoint x: 551, startPoint y: 223, endPoint x: 442, endPoint y: 225, distance: 109.6
click div "Number 5"
type input "3"
type input "174"
drag, startPoint x: 558, startPoint y: 263, endPoint x: 414, endPoint y: 270, distance: 144.6
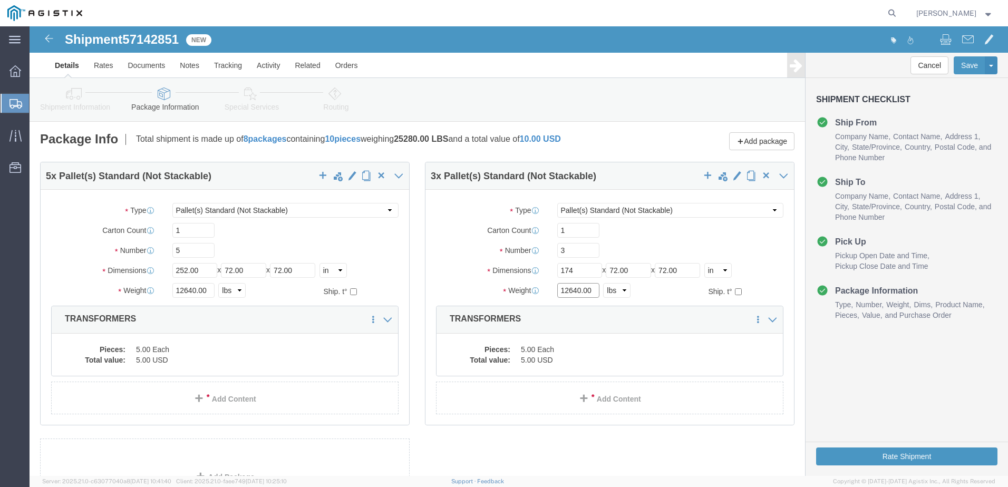
click div "Weight 12640.00 Select kgs lbs Ship. t°"
type input "8840.00"
click dt "Pieces:"
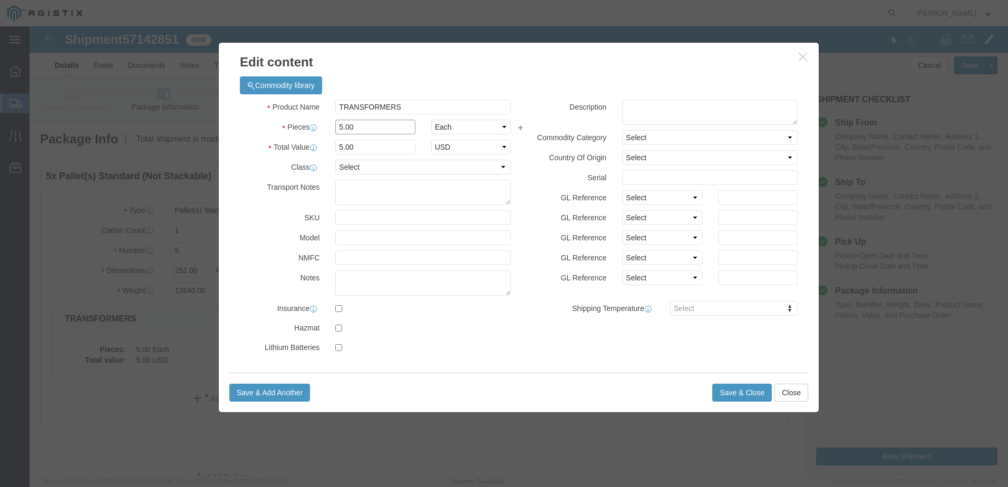
drag, startPoint x: 314, startPoint y: 103, endPoint x: 251, endPoint y: 239, distance: 149.7
click div "5.00"
type input "3"
click button "Save & Close"
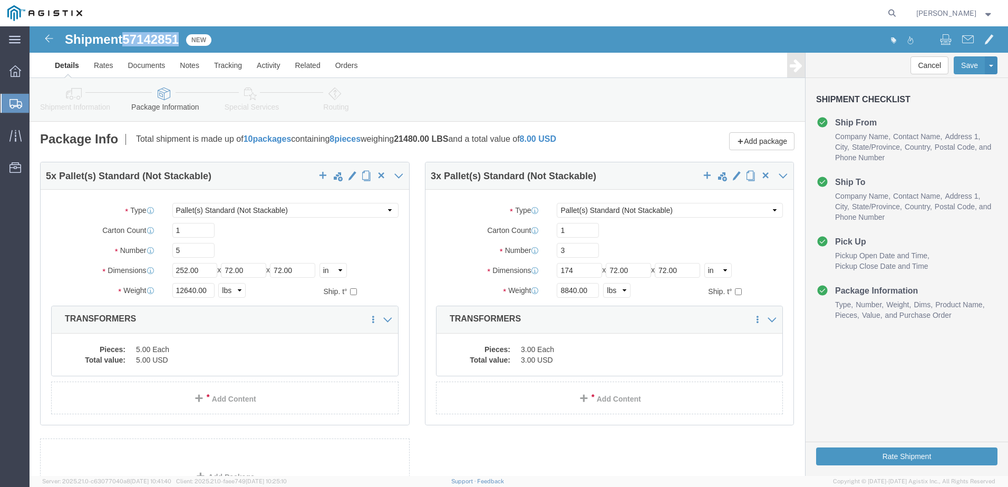
drag, startPoint x: 99, startPoint y: 12, endPoint x: 154, endPoint y: 15, distance: 55.4
click div "Shipment 57142851 New"
copy span "57142851"
click icon
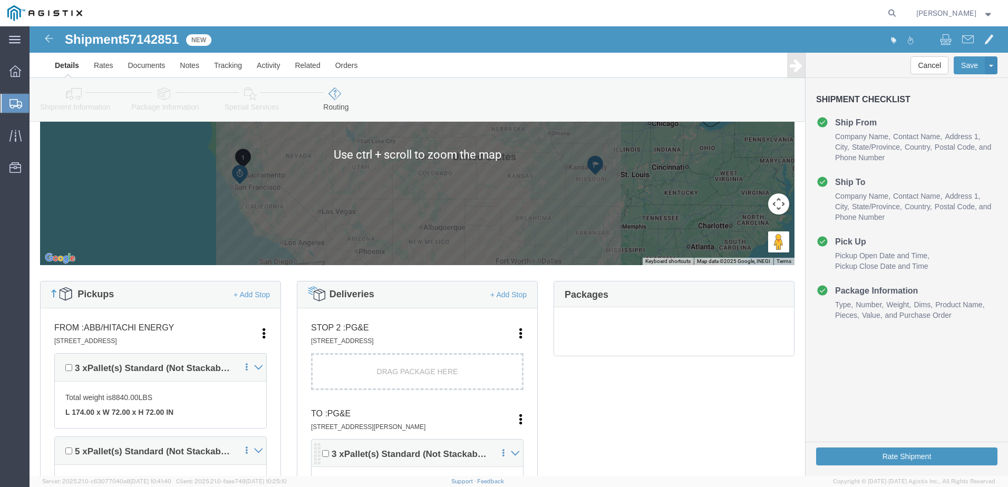
scroll to position [263, 0]
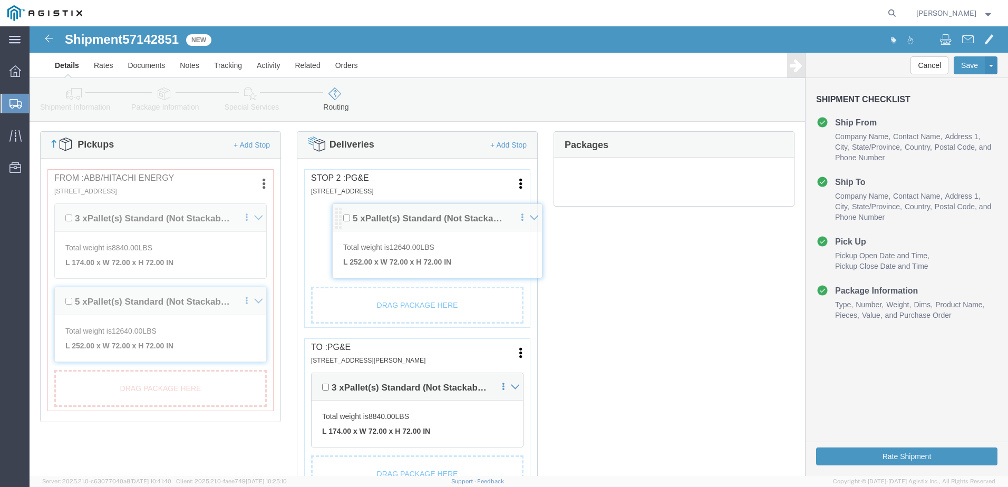
drag, startPoint x: 285, startPoint y: 360, endPoint x: 308, endPoint y: 191, distance: 170.7
click div "Pickups + Add Stop From : ABB/Hitachi Energy 500 MO-94, [GEOGRAPHIC_DATA], [GEO…"
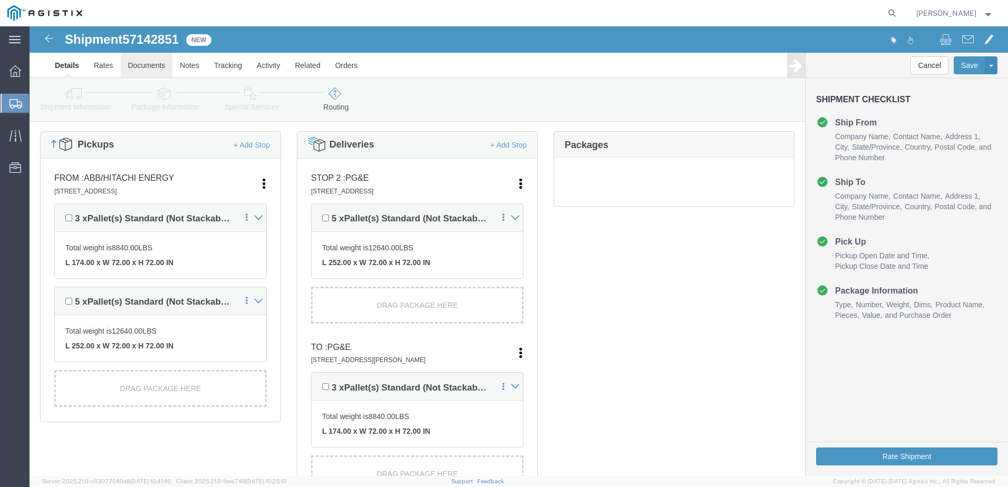
click link "Documents"
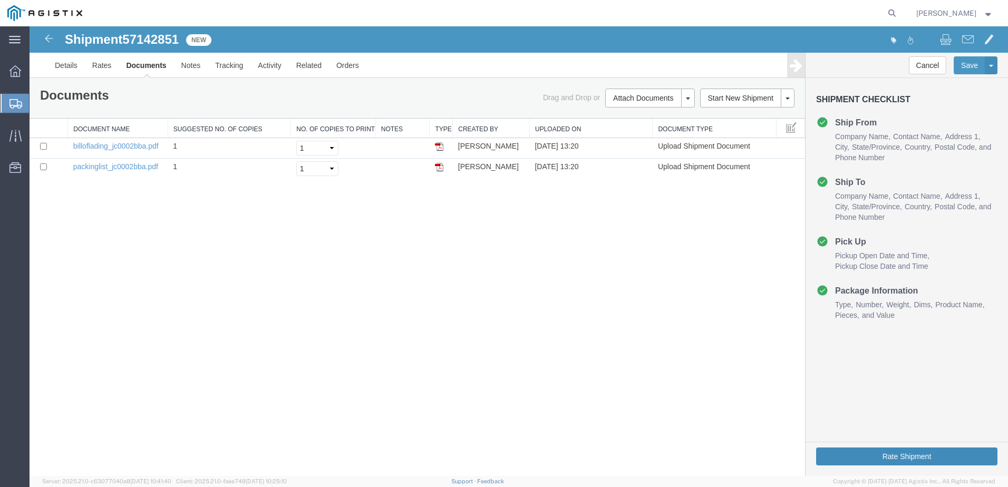
click at [883, 459] on button "Rate Shipment" at bounding box center [906, 456] width 181 height 18
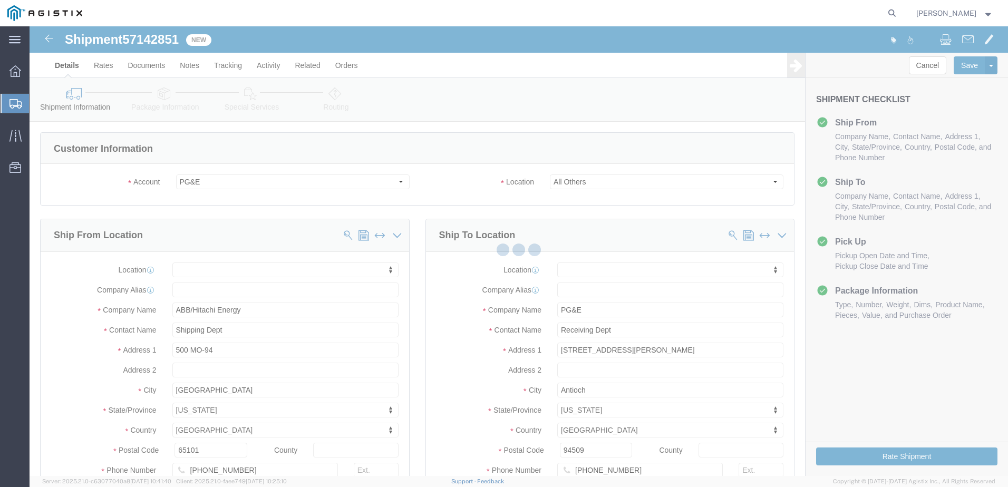
select select
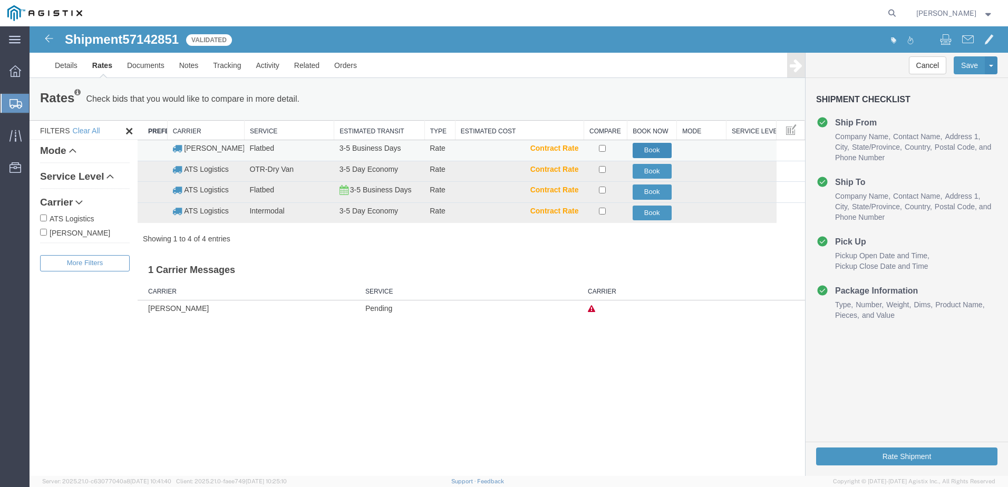
click at [660, 154] on button "Book" at bounding box center [651, 150] width 39 height 15
